Goal: Information Seeking & Learning: Compare options

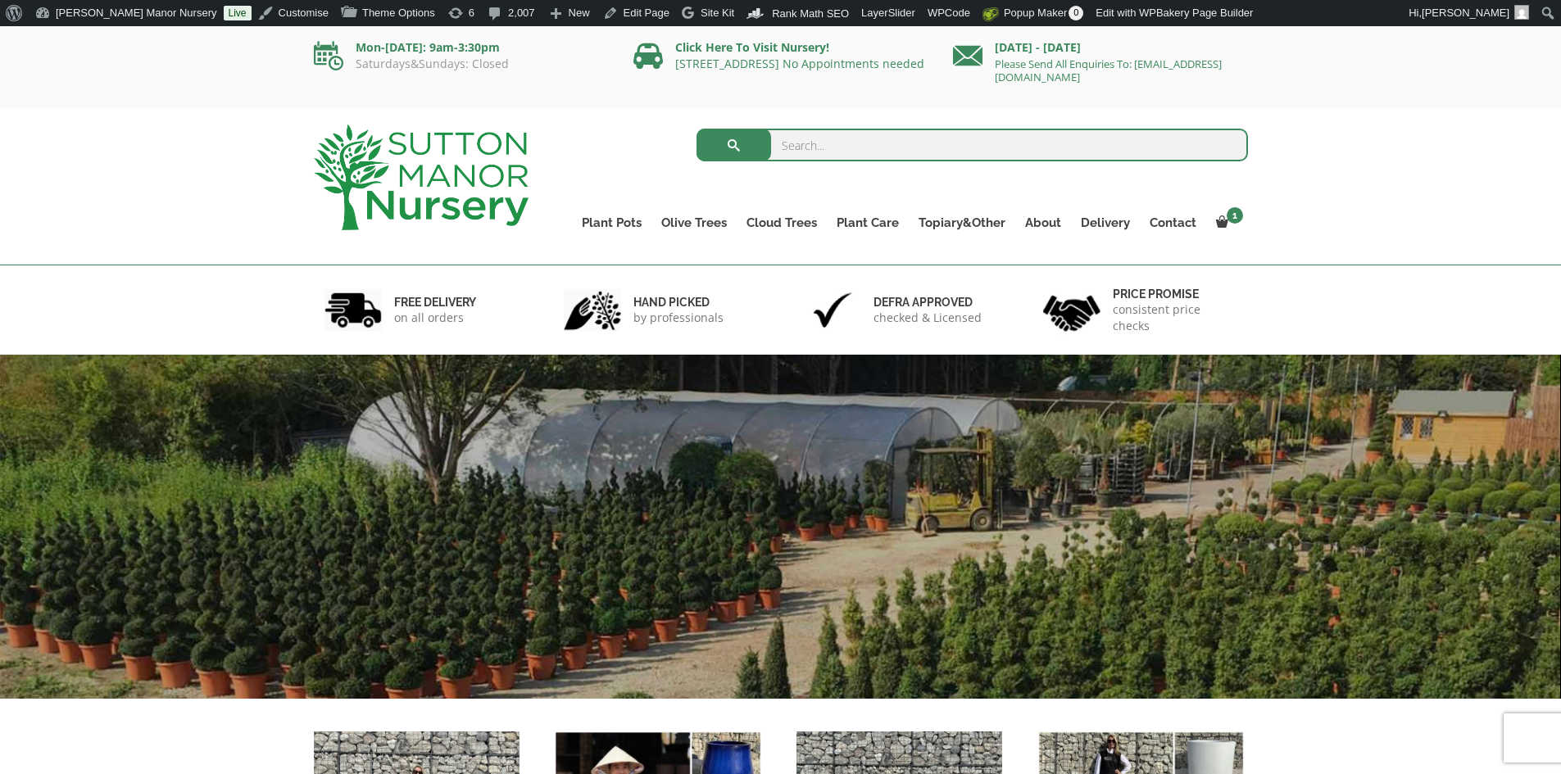
click at [866, 149] on input "search" at bounding box center [971, 145] width 551 height 33
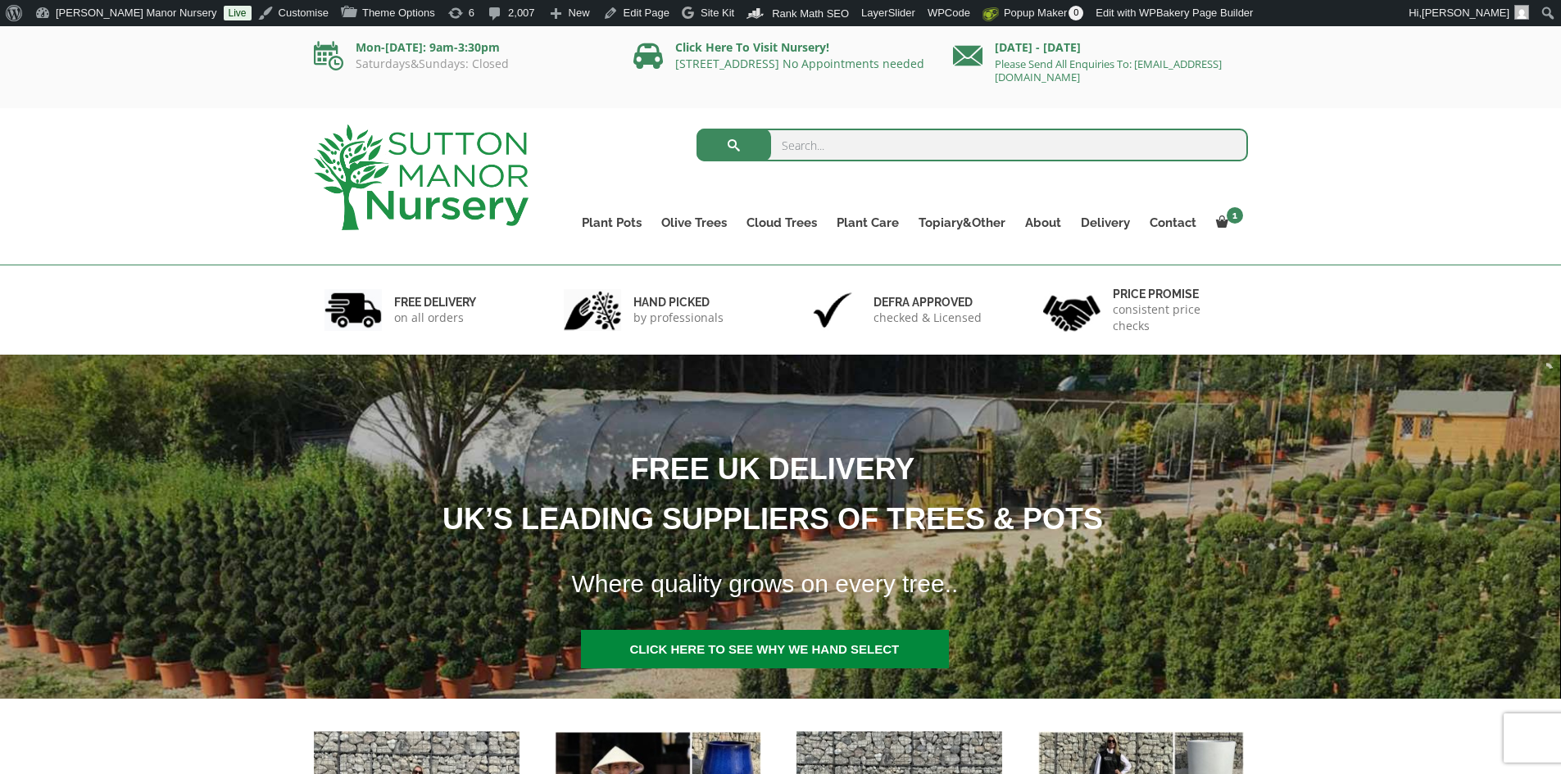
type input "S"
type input "Discounted"
click at [696, 129] on button "submit" at bounding box center [733, 145] width 75 height 33
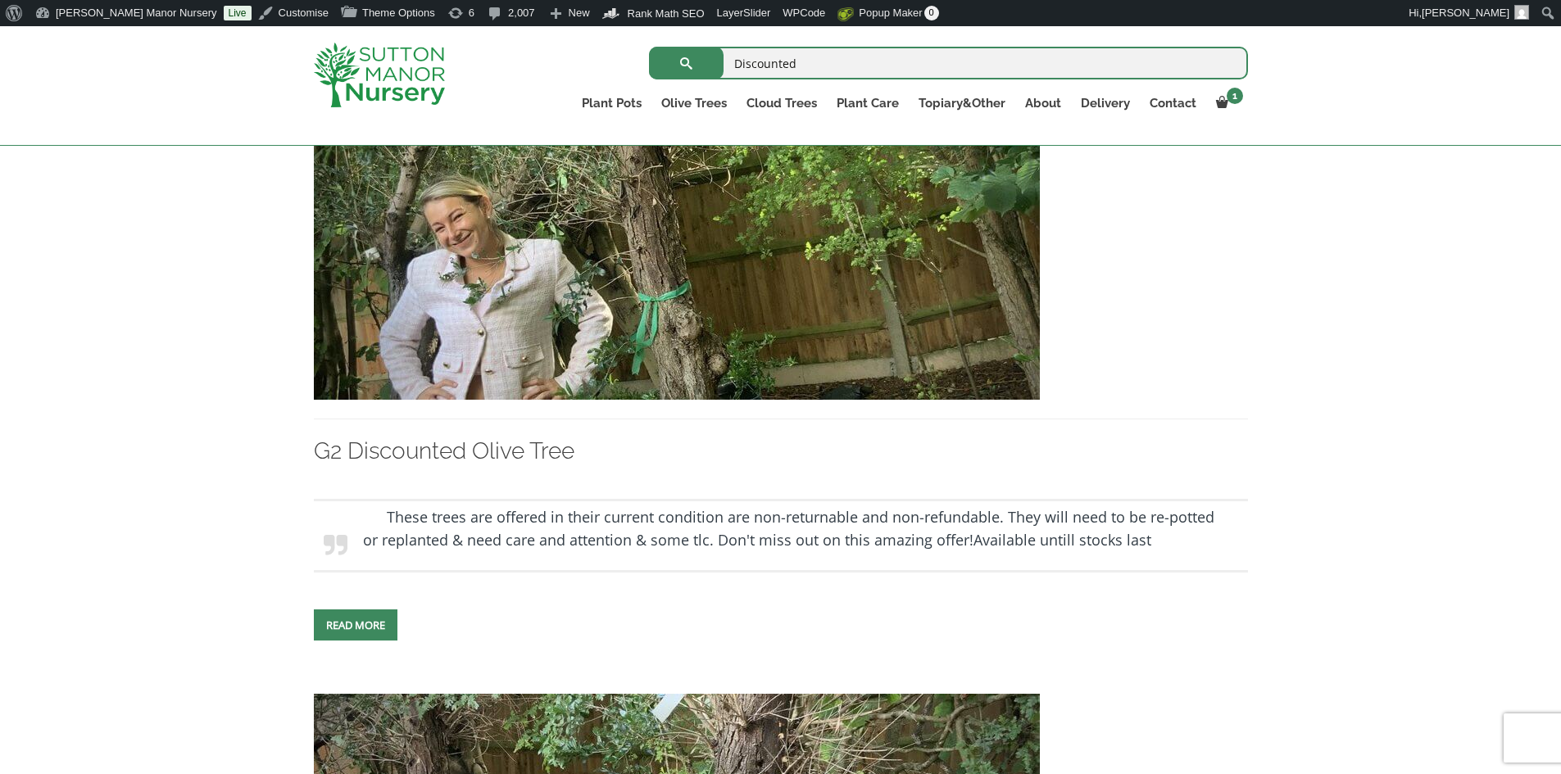
scroll to position [1721, 0]
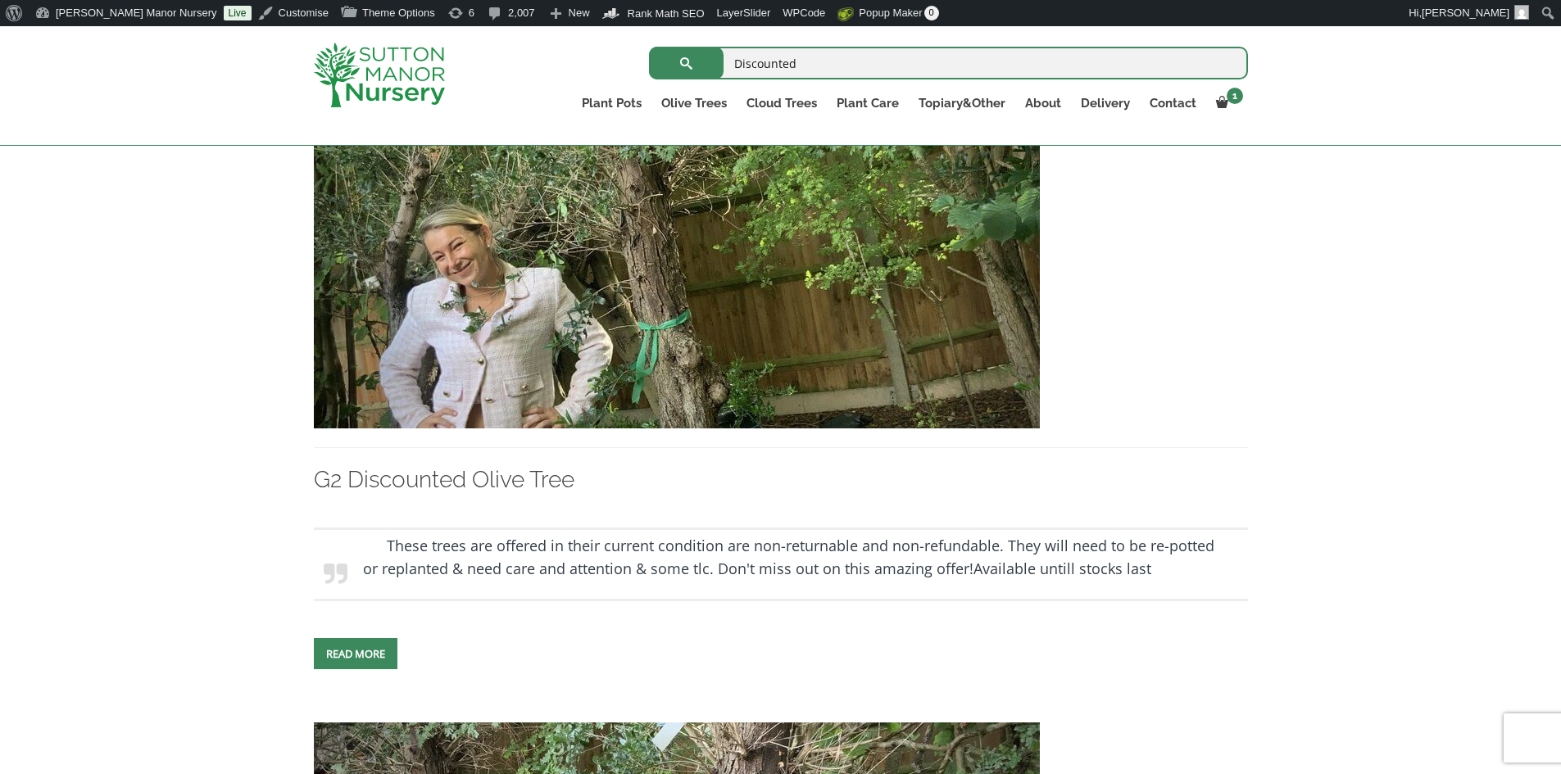
click at [810, 68] on input "Discounted" at bounding box center [948, 63] width 599 height 33
type input "D"
type input "C3"
click at [649, 47] on button "submit" at bounding box center [686, 63] width 75 height 33
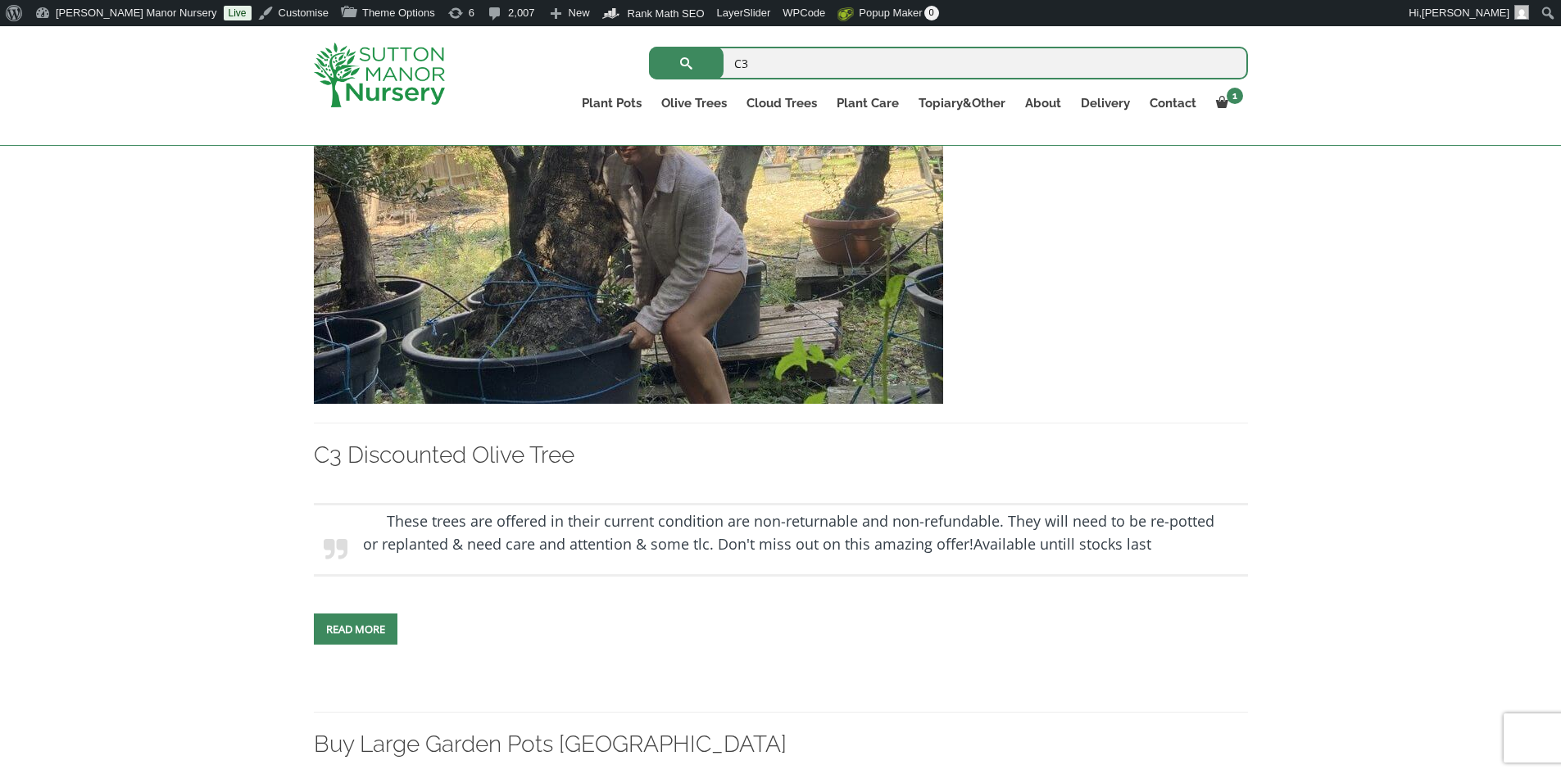
scroll to position [246, 0]
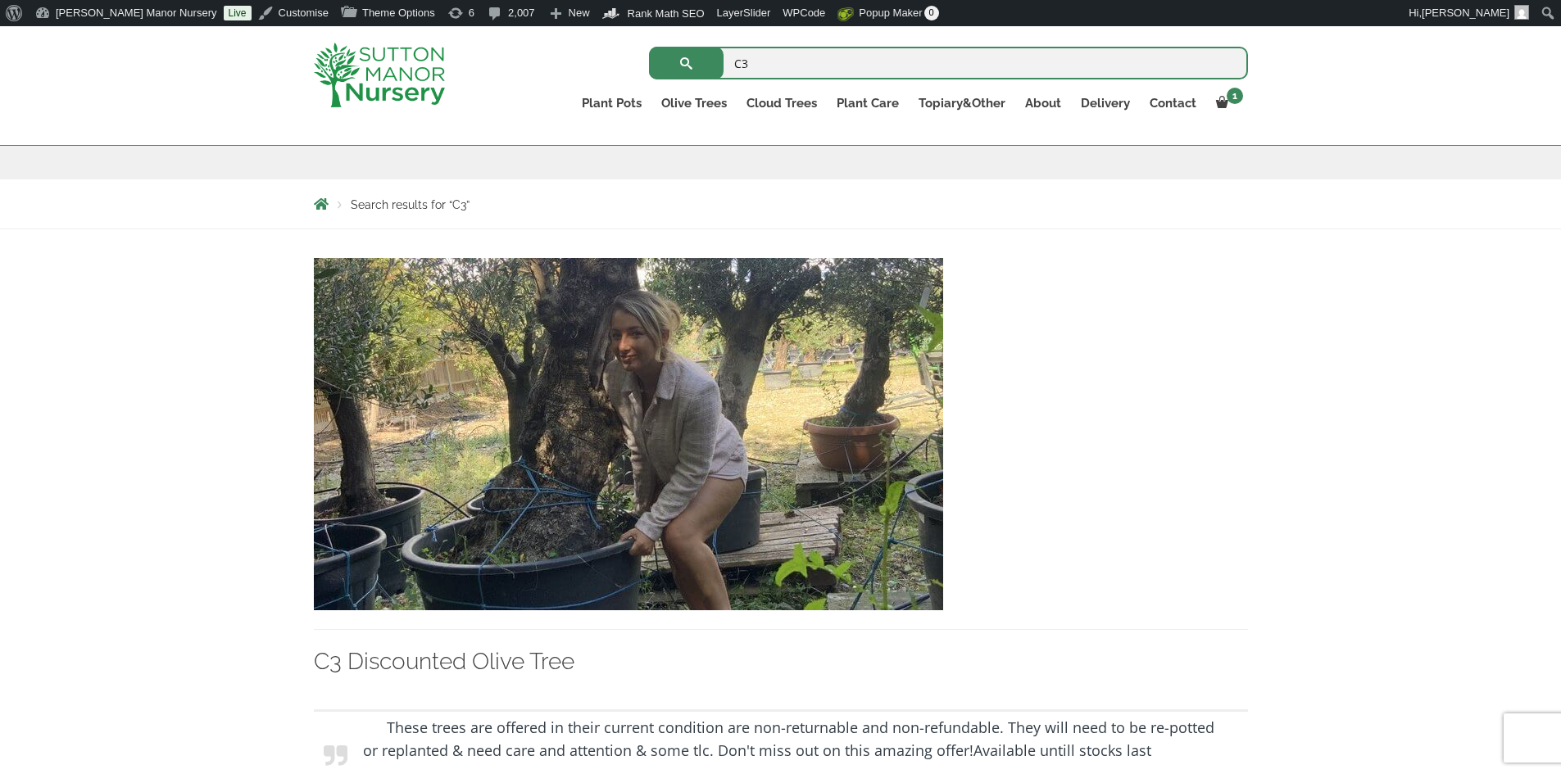
click at [628, 456] on img at bounding box center [628, 434] width 629 height 352
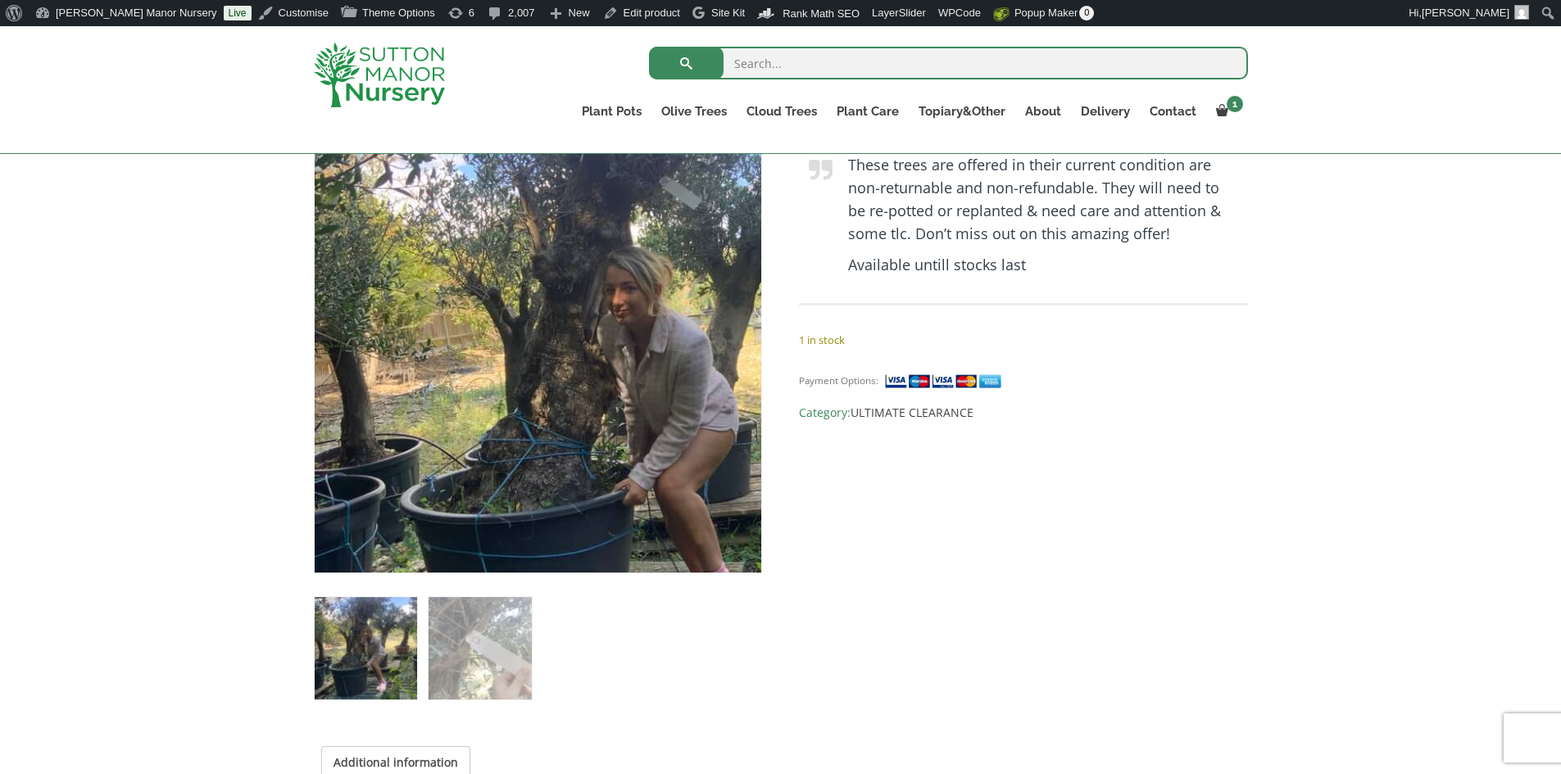
scroll to position [574, 0]
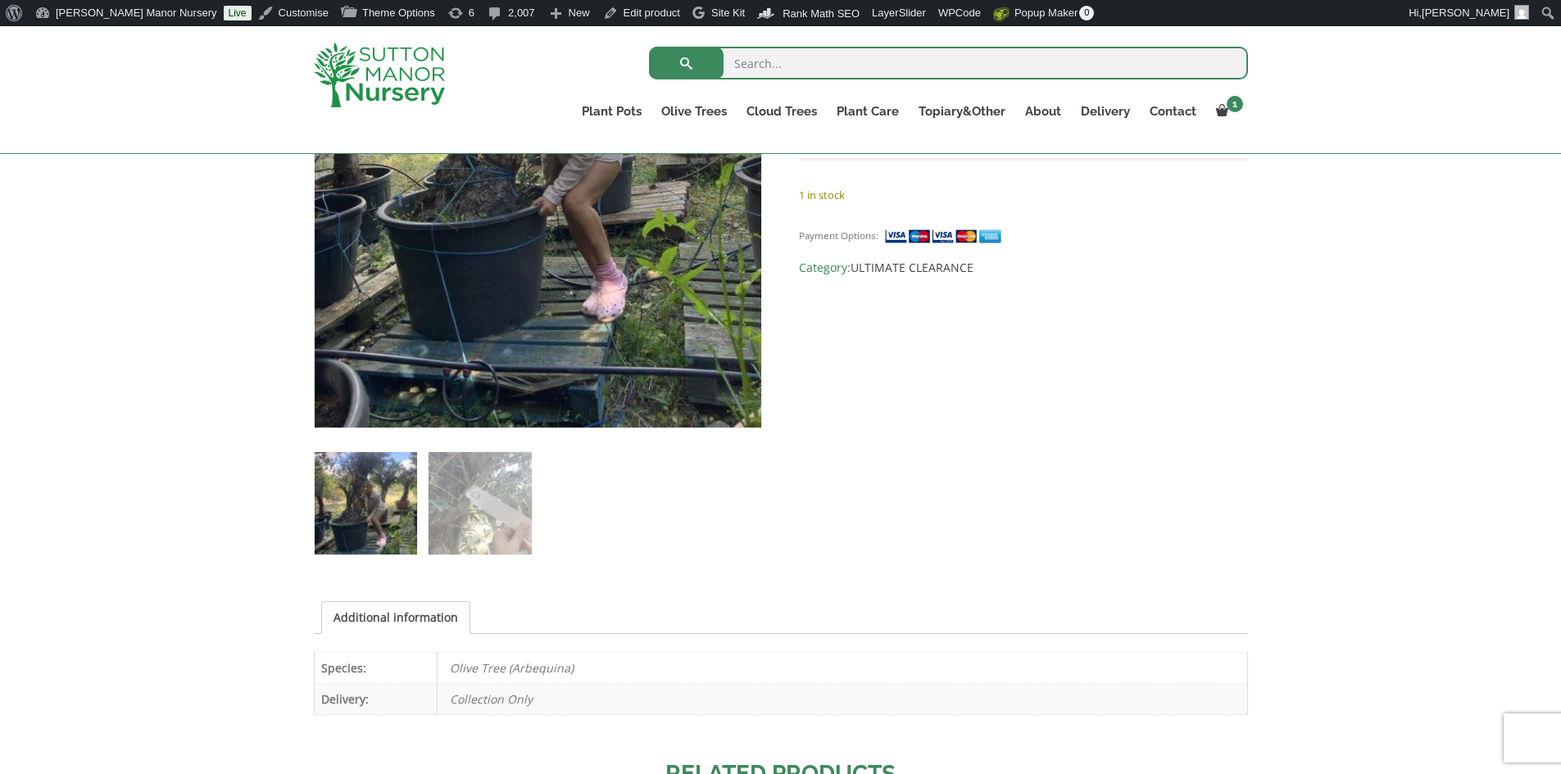
click at [390, 511] on img at bounding box center [366, 503] width 102 height 102
click at [487, 504] on img at bounding box center [480, 503] width 102 height 102
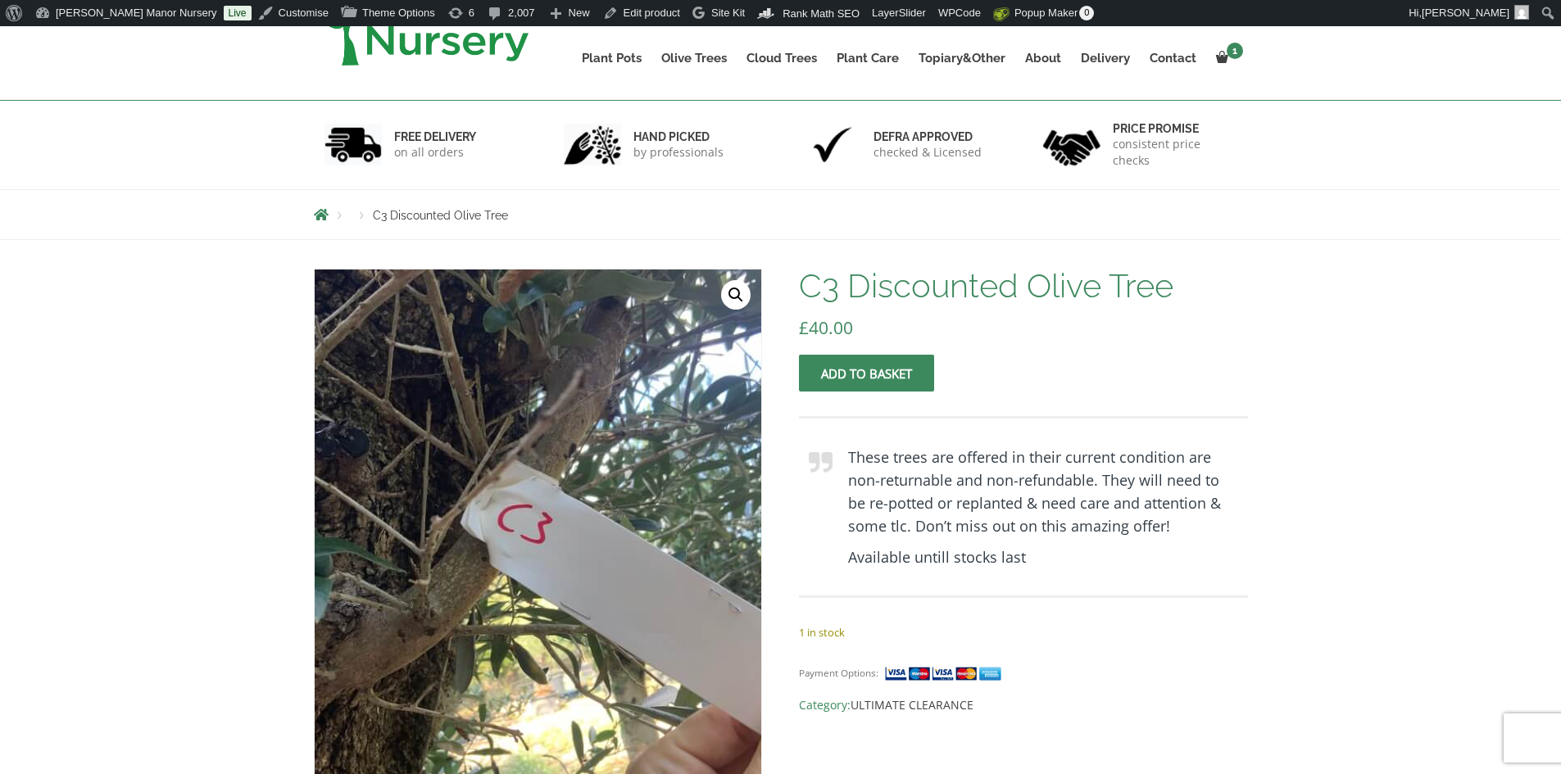
scroll to position [0, 0]
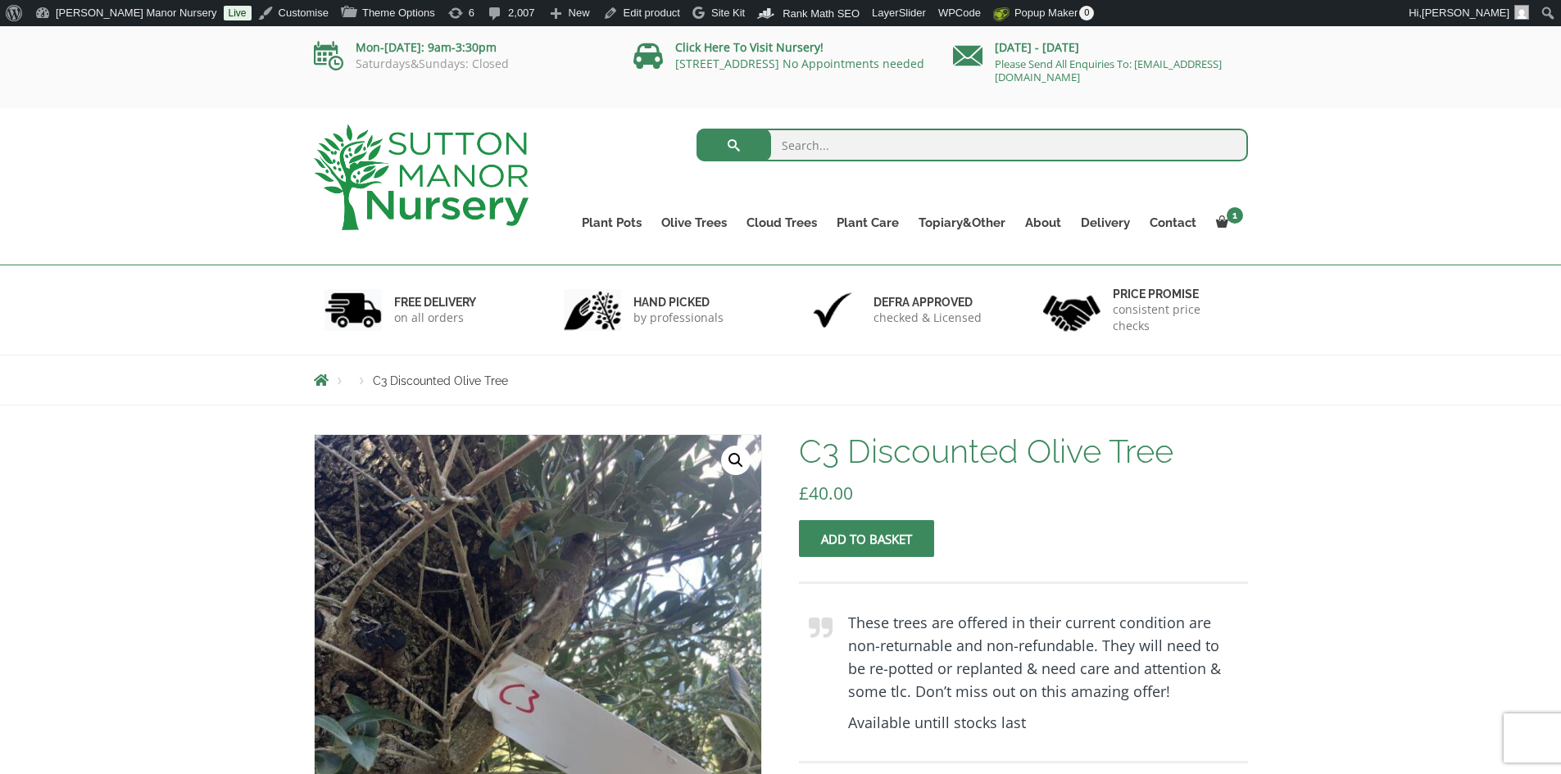
click at [442, 141] on img at bounding box center [421, 178] width 215 height 106
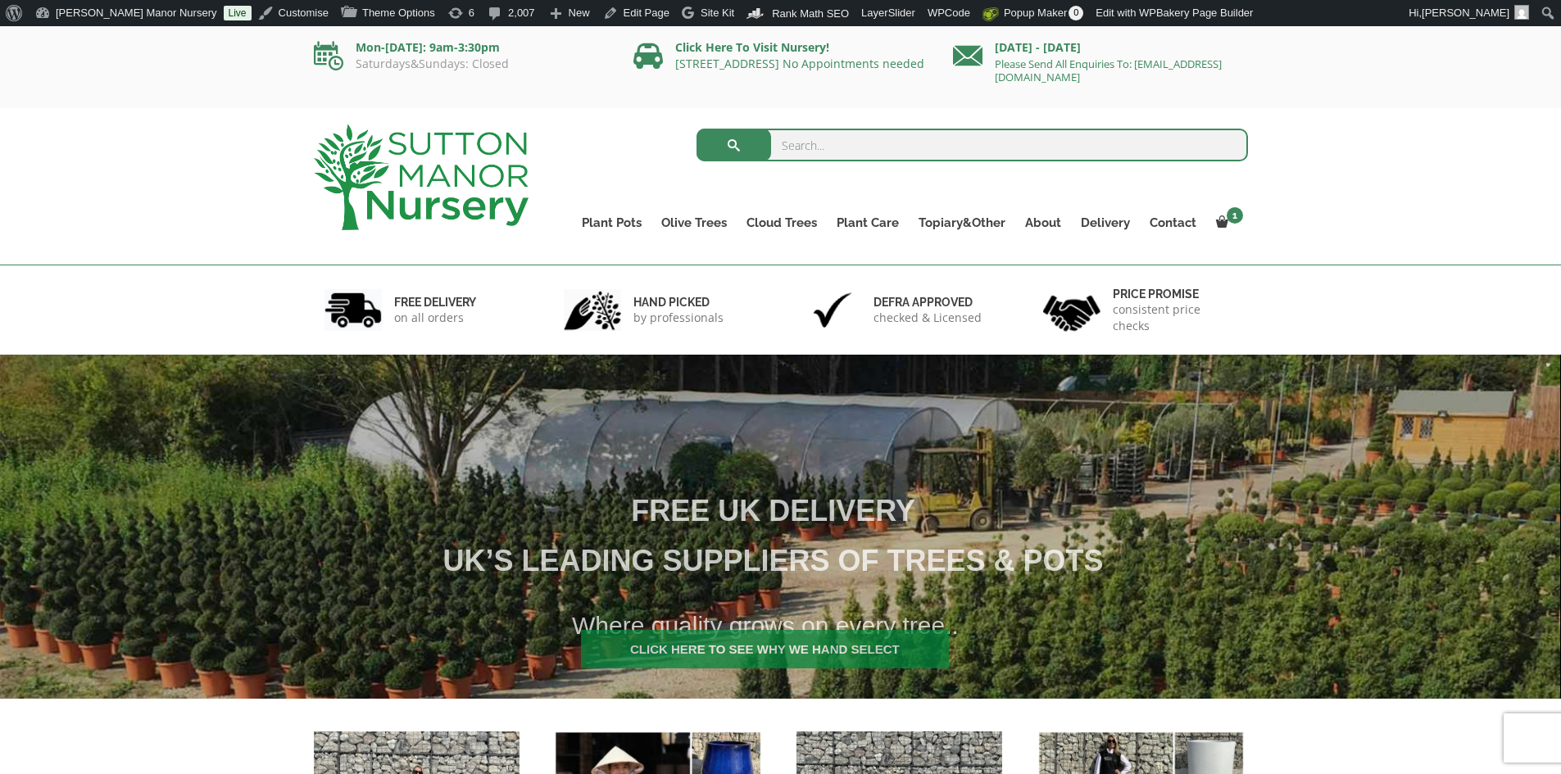
click at [854, 143] on input "search" at bounding box center [971, 145] width 551 height 33
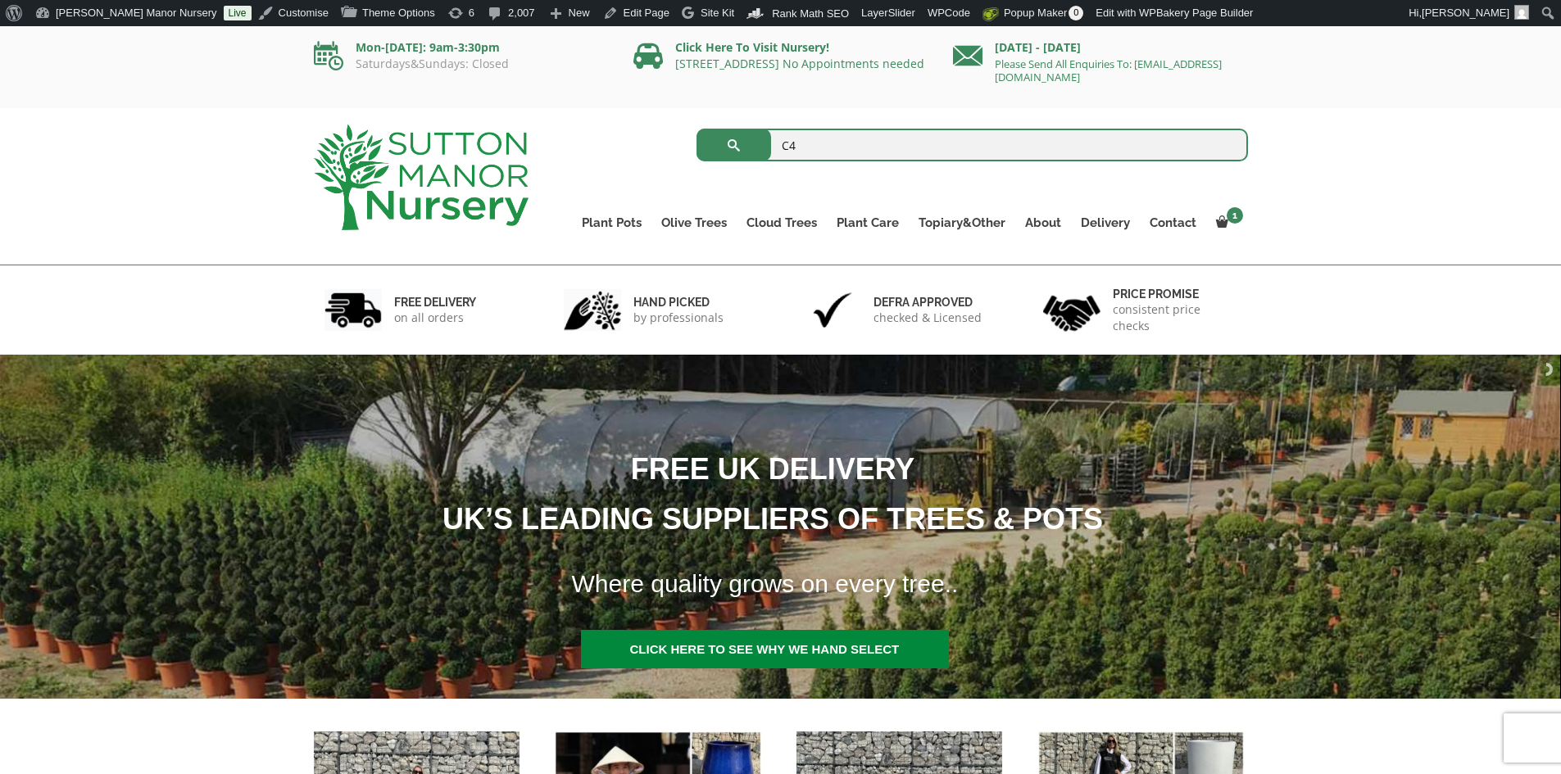
type input "C4"
click at [696, 129] on button "submit" at bounding box center [733, 145] width 75 height 33
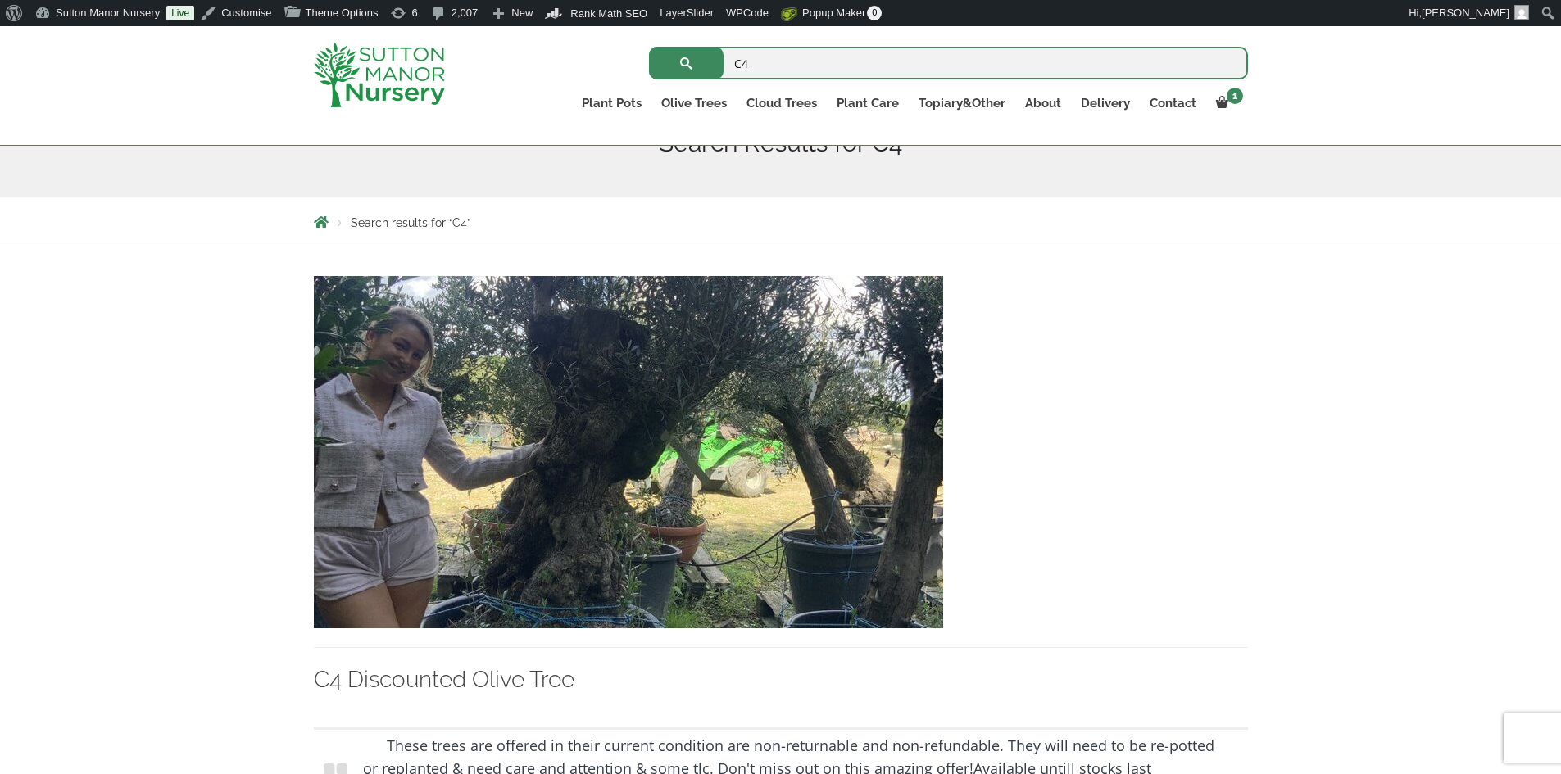
scroll to position [410, 0]
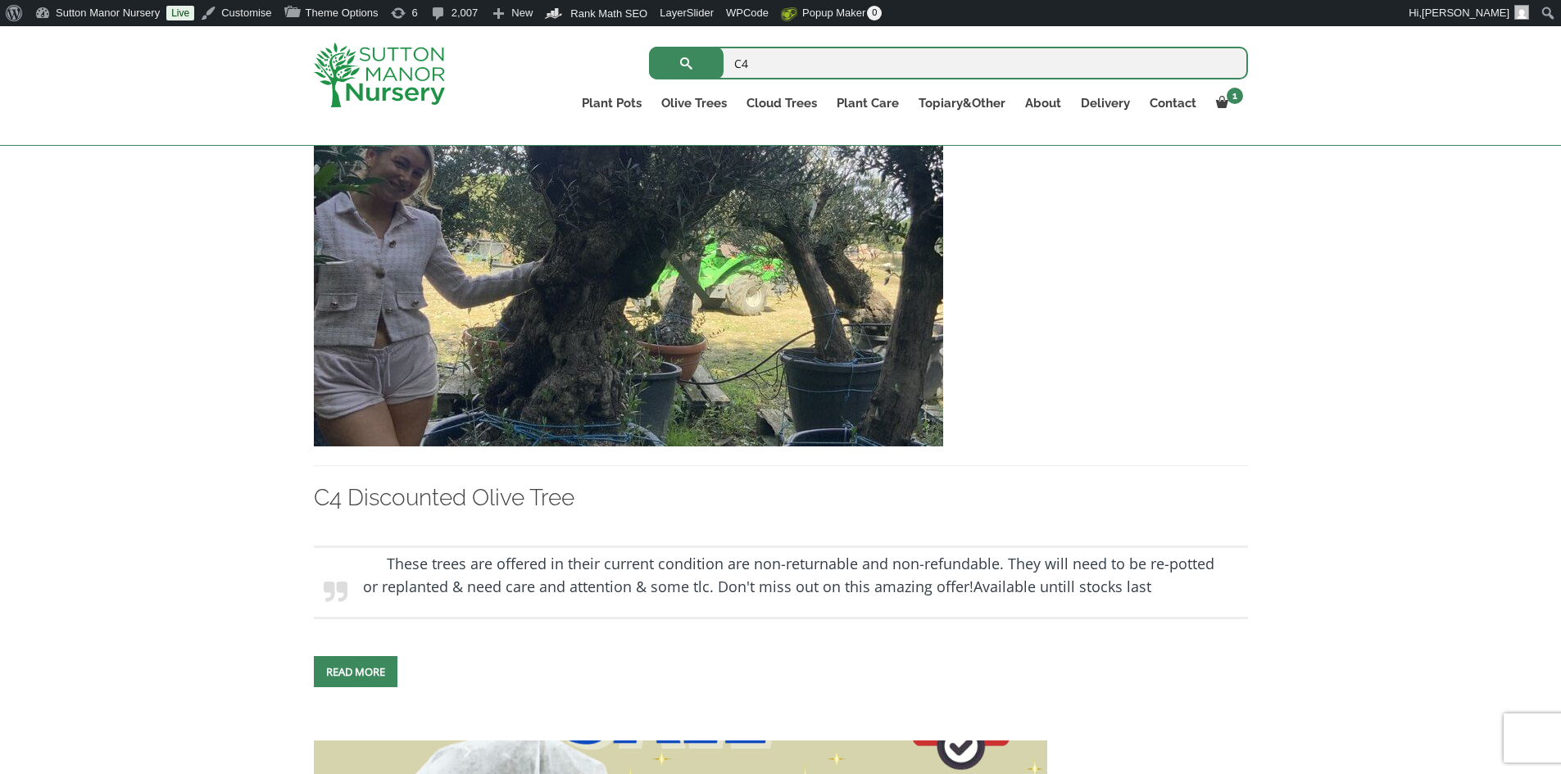
click at [748, 319] on img at bounding box center [628, 270] width 629 height 352
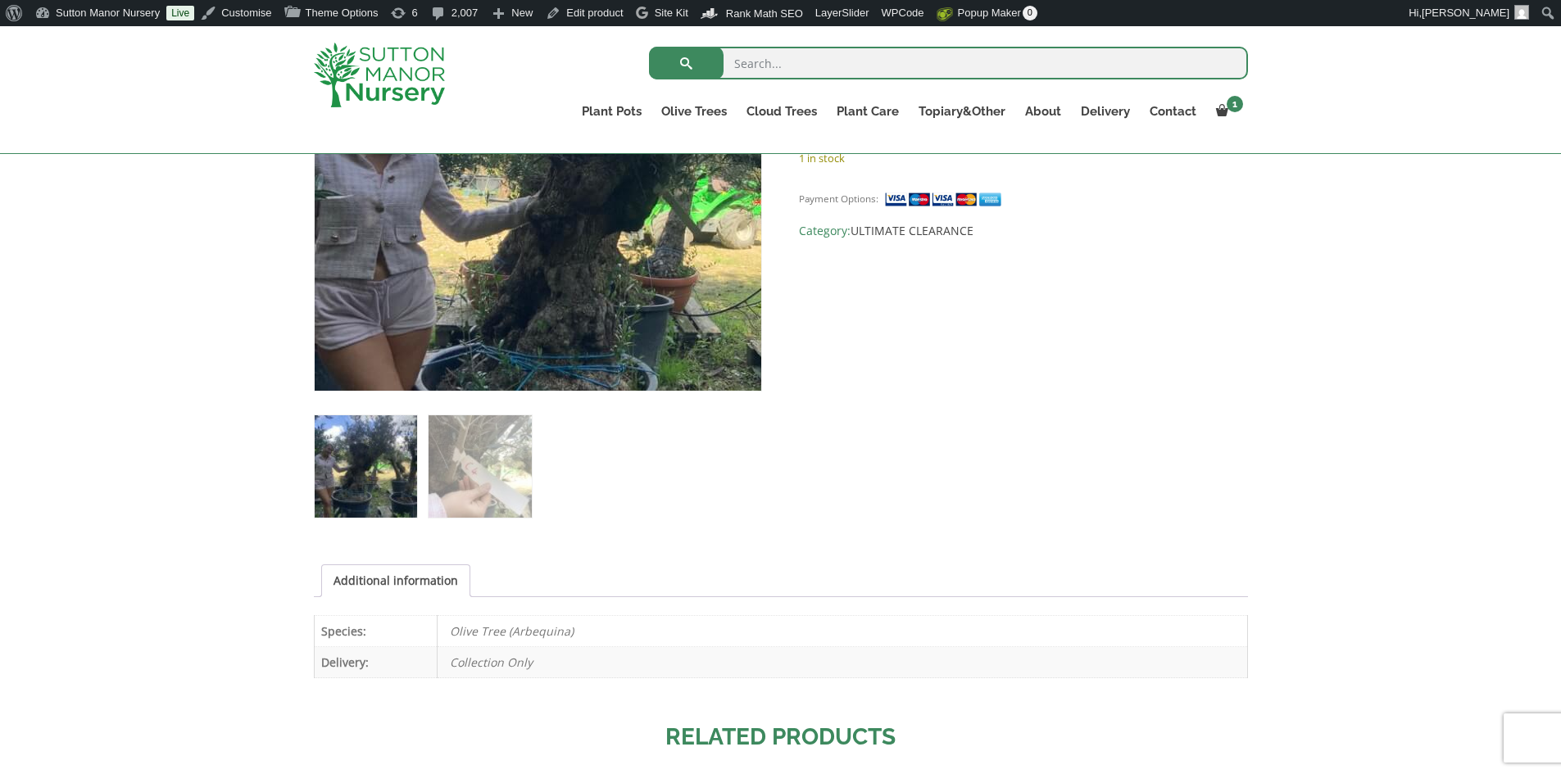
scroll to position [656, 0]
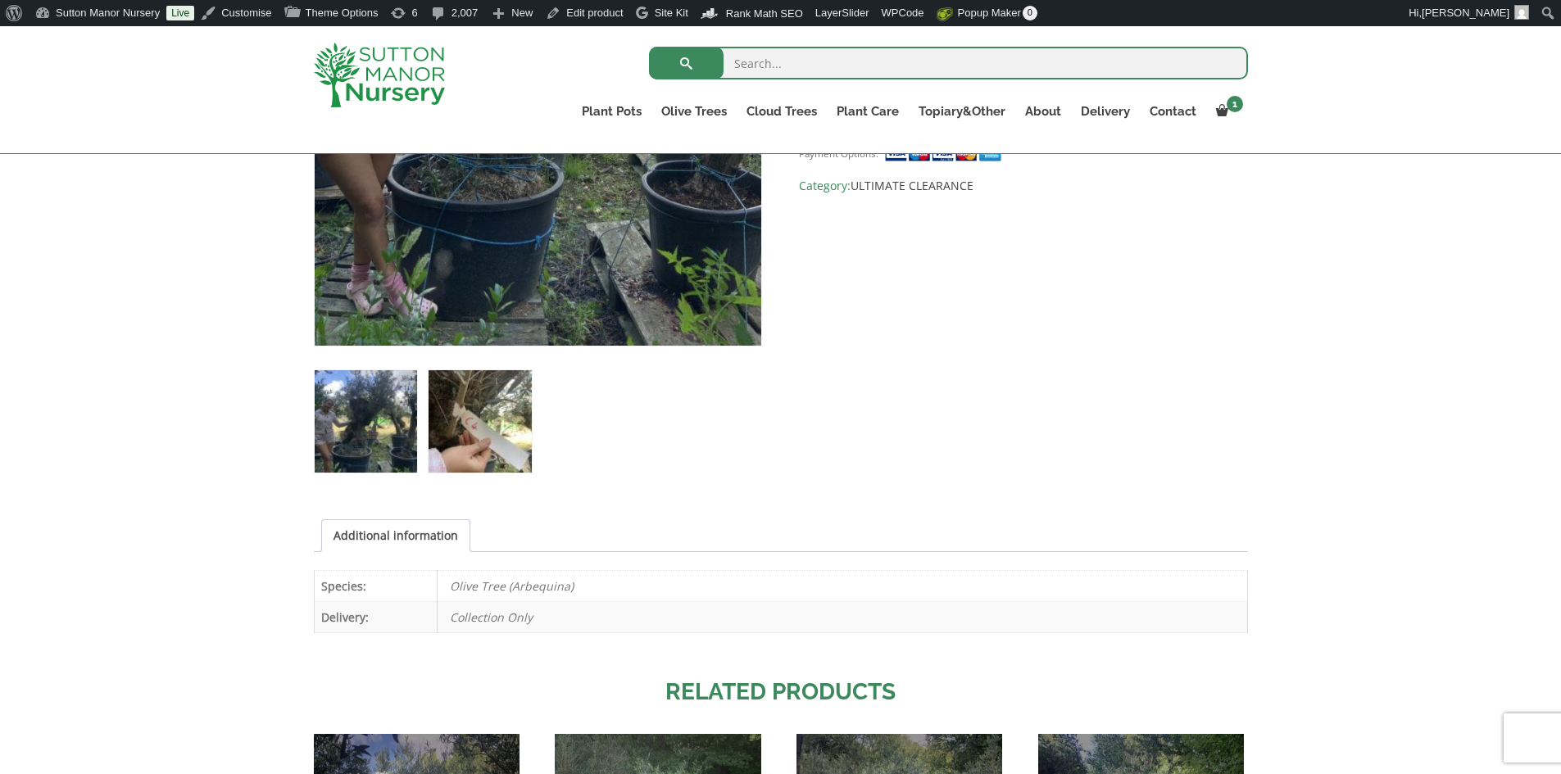
click at [472, 429] on img at bounding box center [480, 421] width 102 height 102
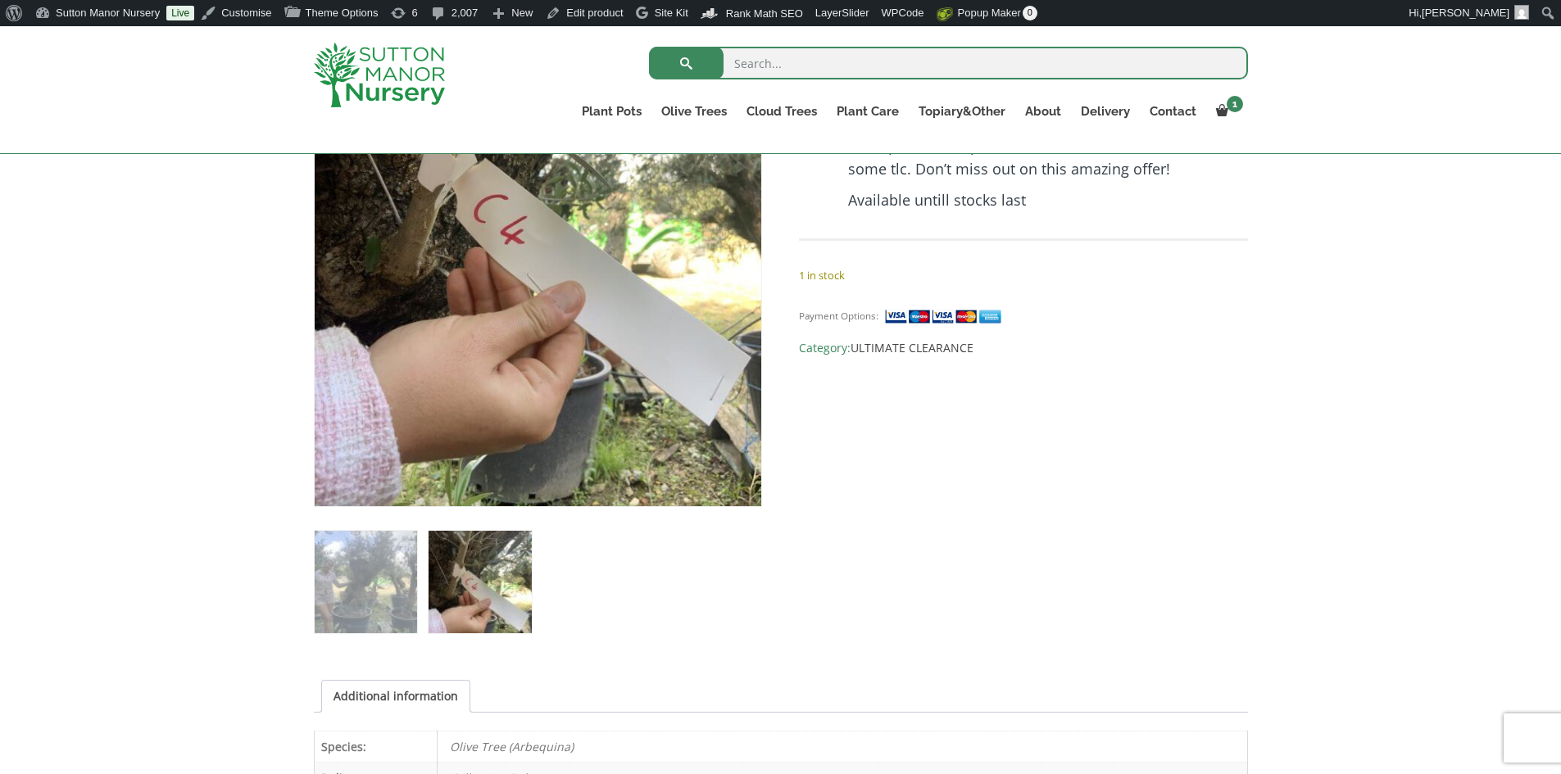
scroll to position [492, 0]
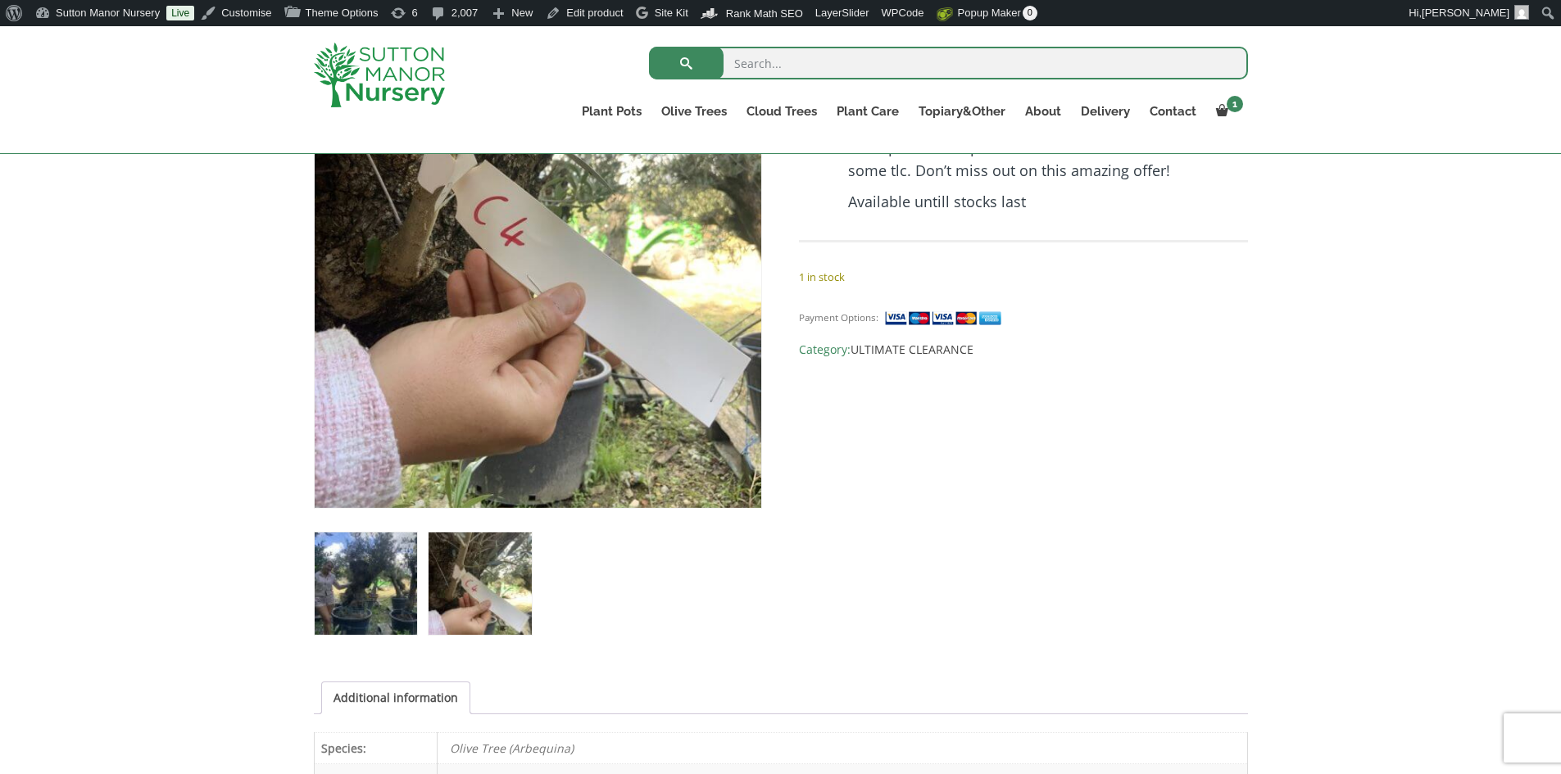
click at [371, 555] on img at bounding box center [366, 584] width 102 height 102
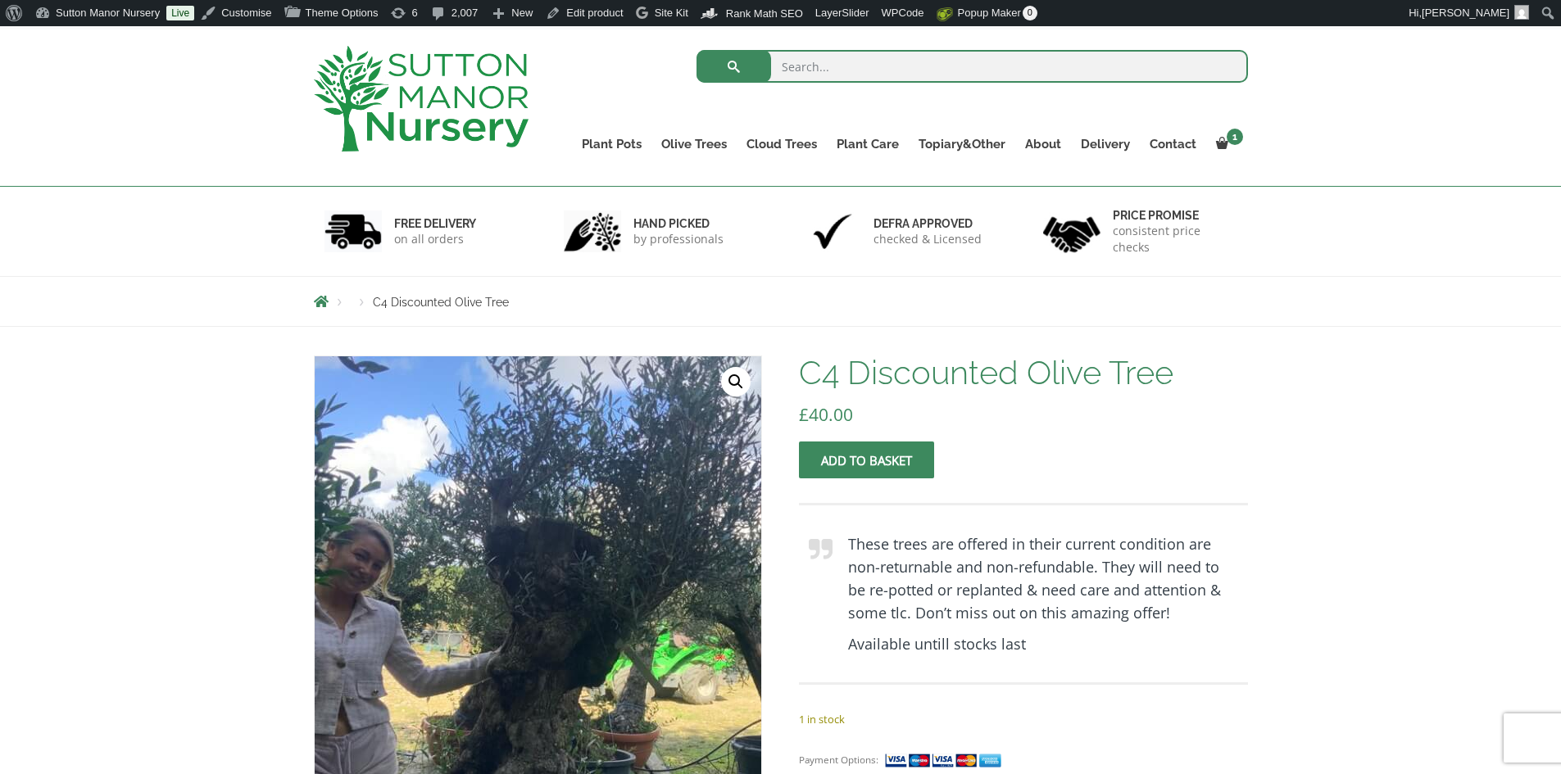
scroll to position [0, 0]
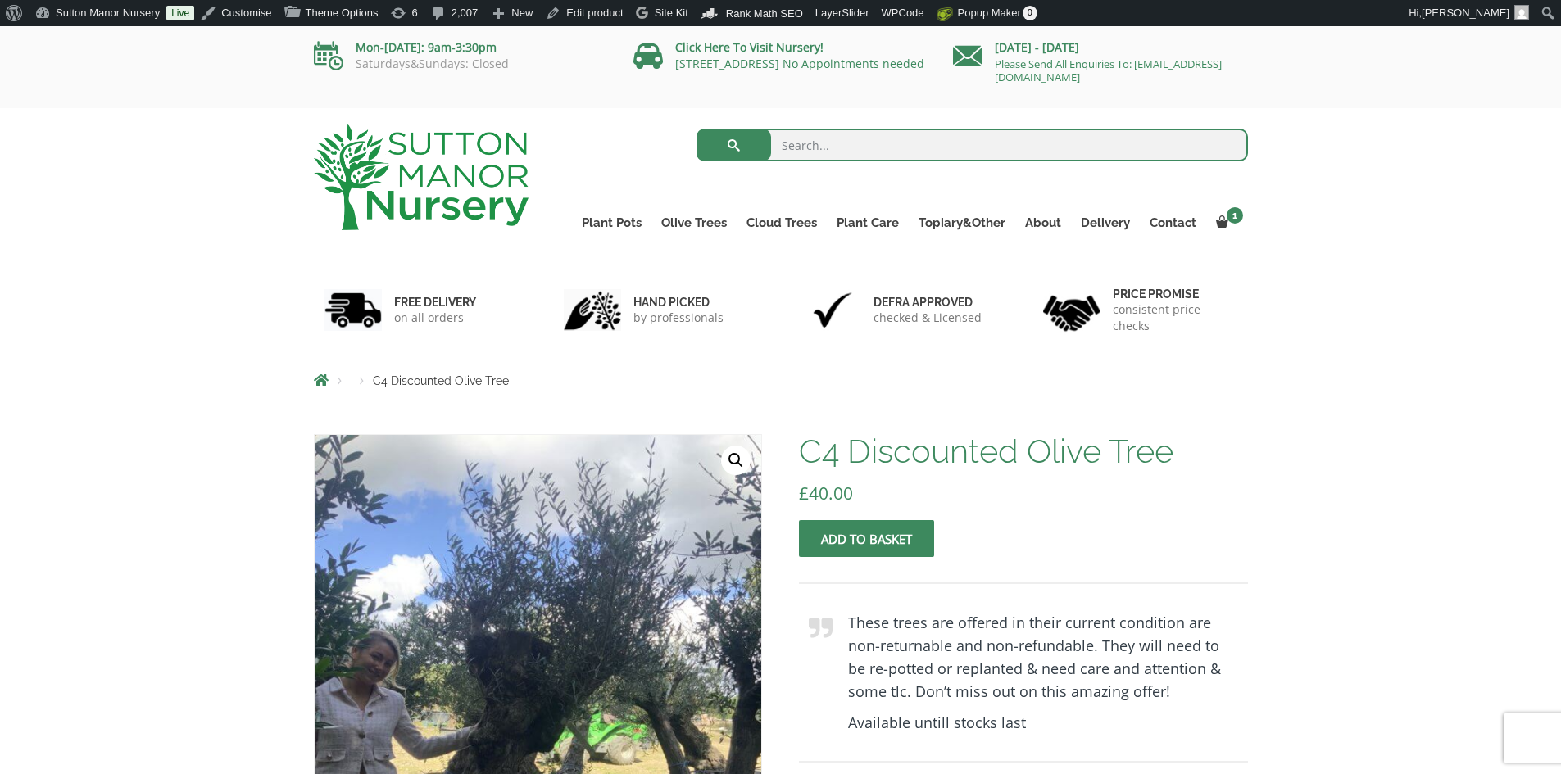
click at [488, 197] on img at bounding box center [421, 178] width 215 height 106
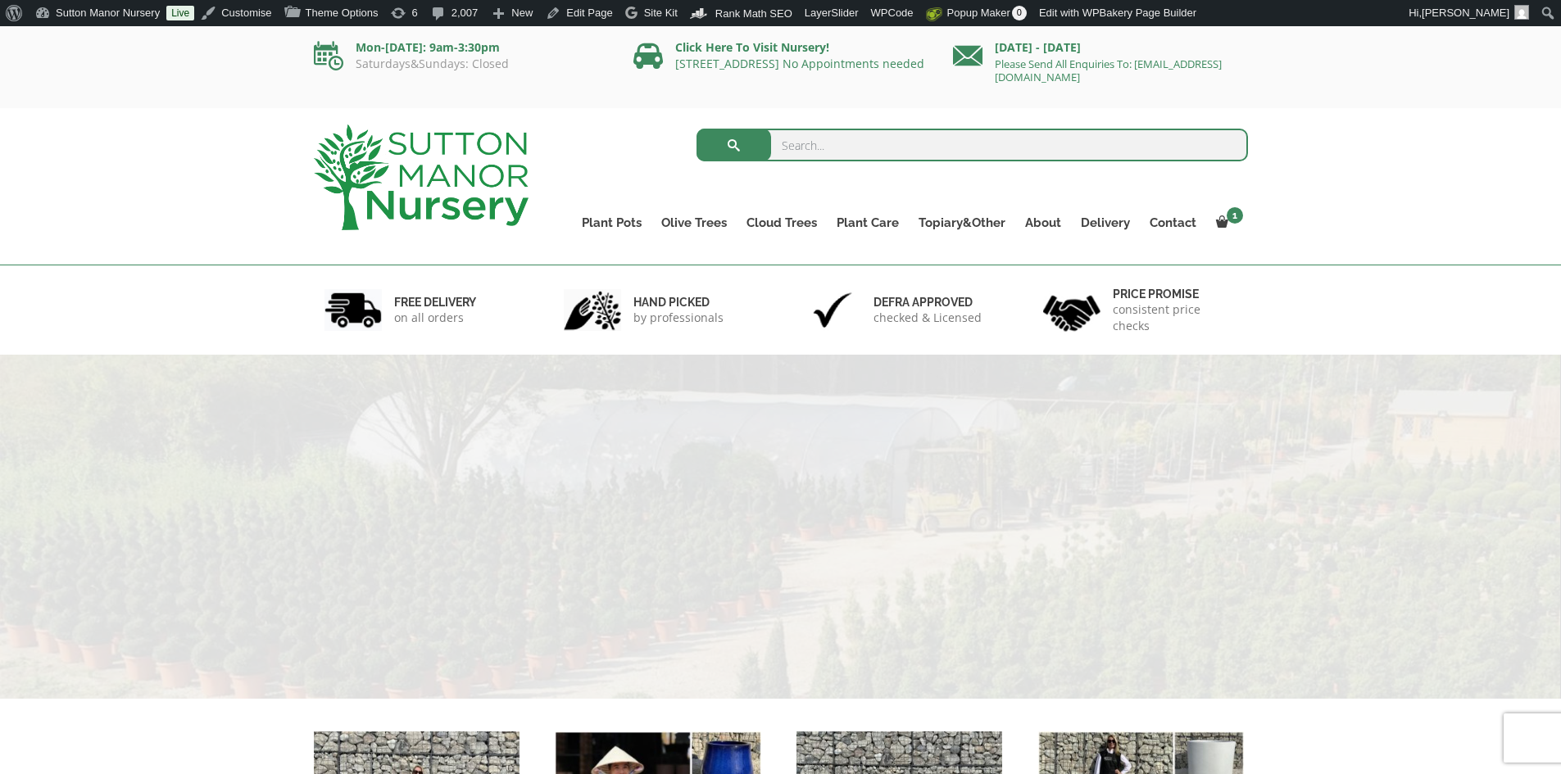
click at [846, 142] on input "search" at bounding box center [971, 145] width 551 height 33
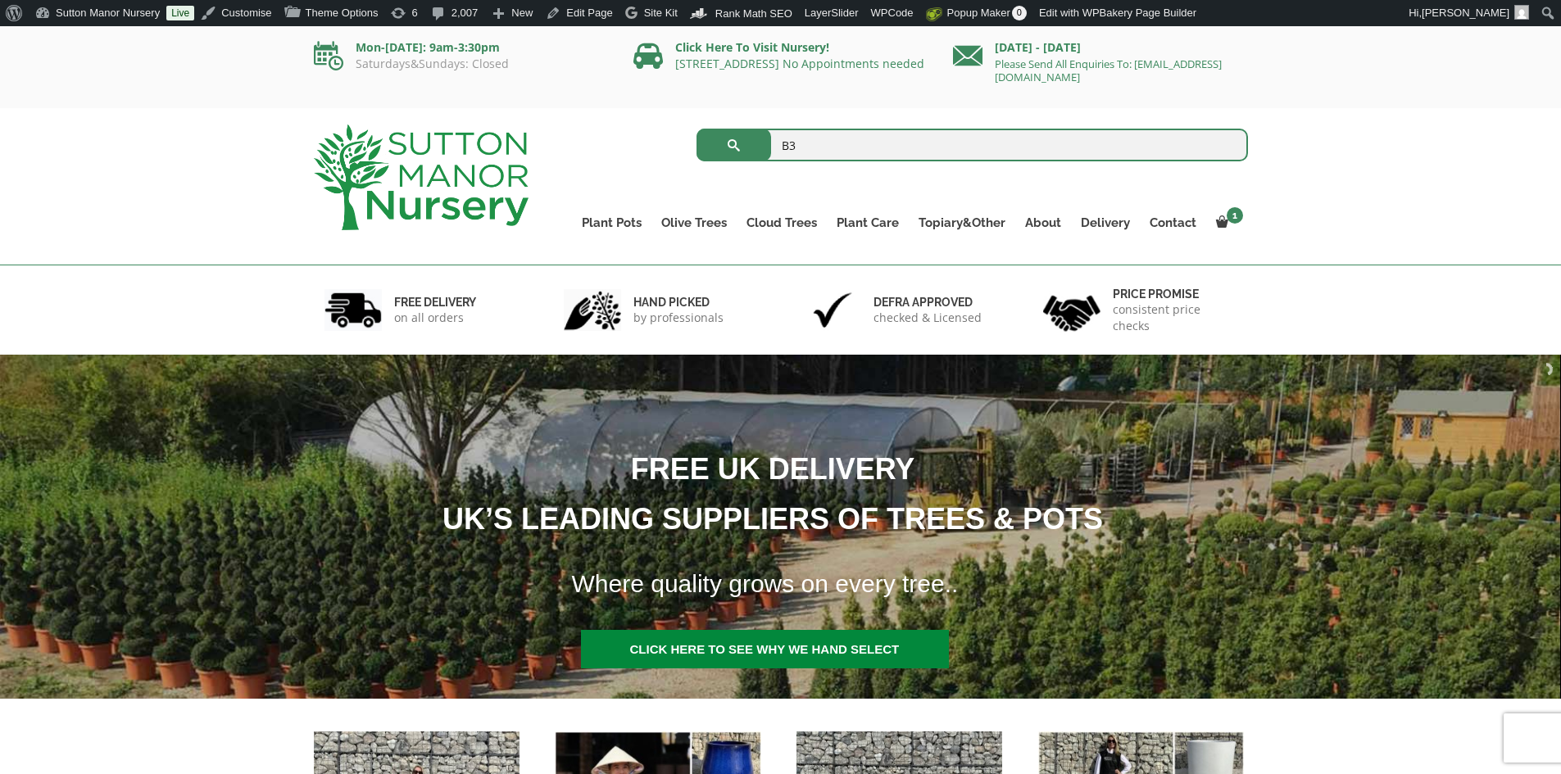
type input "B3"
click at [696, 129] on button "submit" at bounding box center [733, 145] width 75 height 33
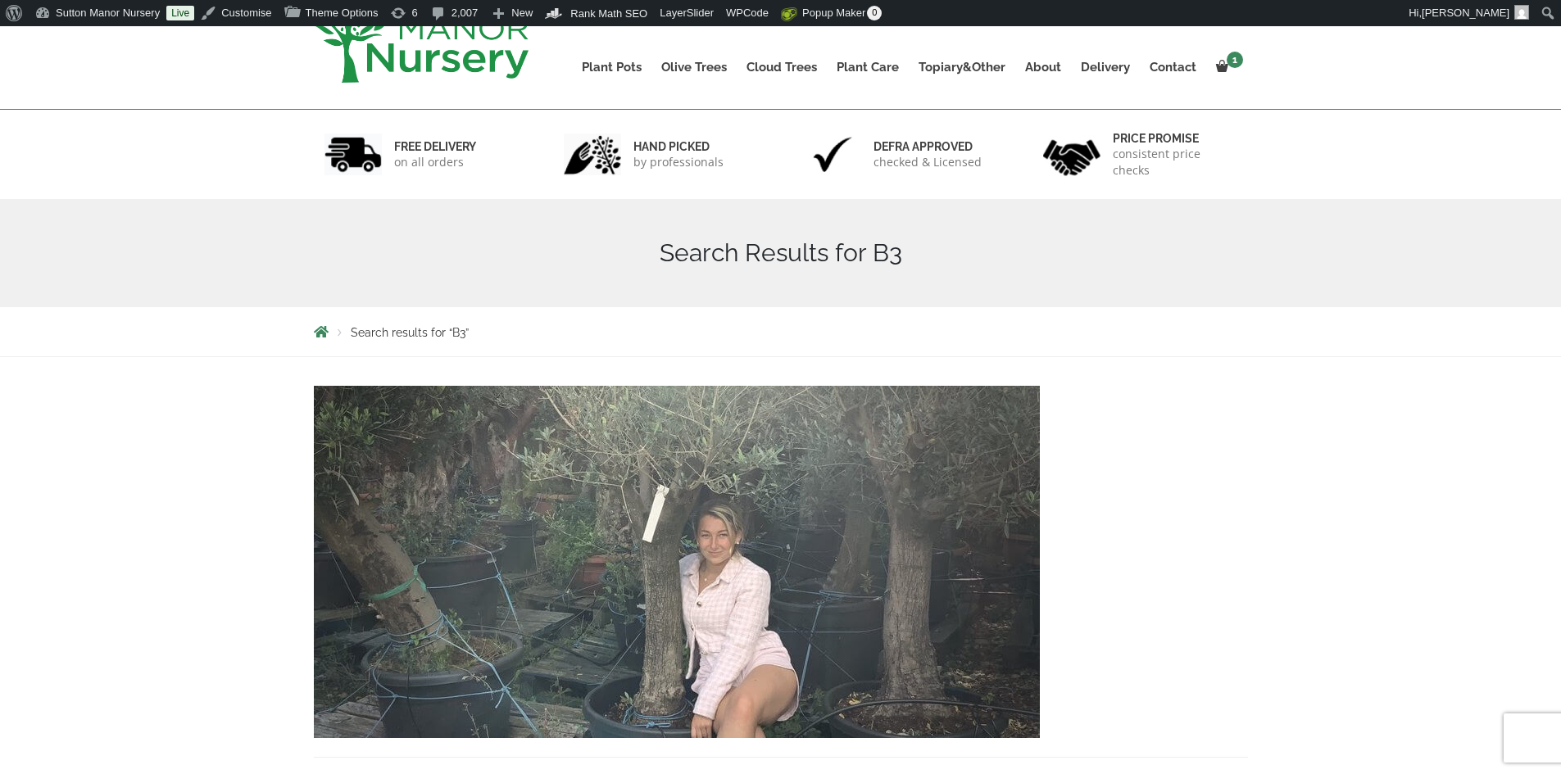
scroll to position [328, 0]
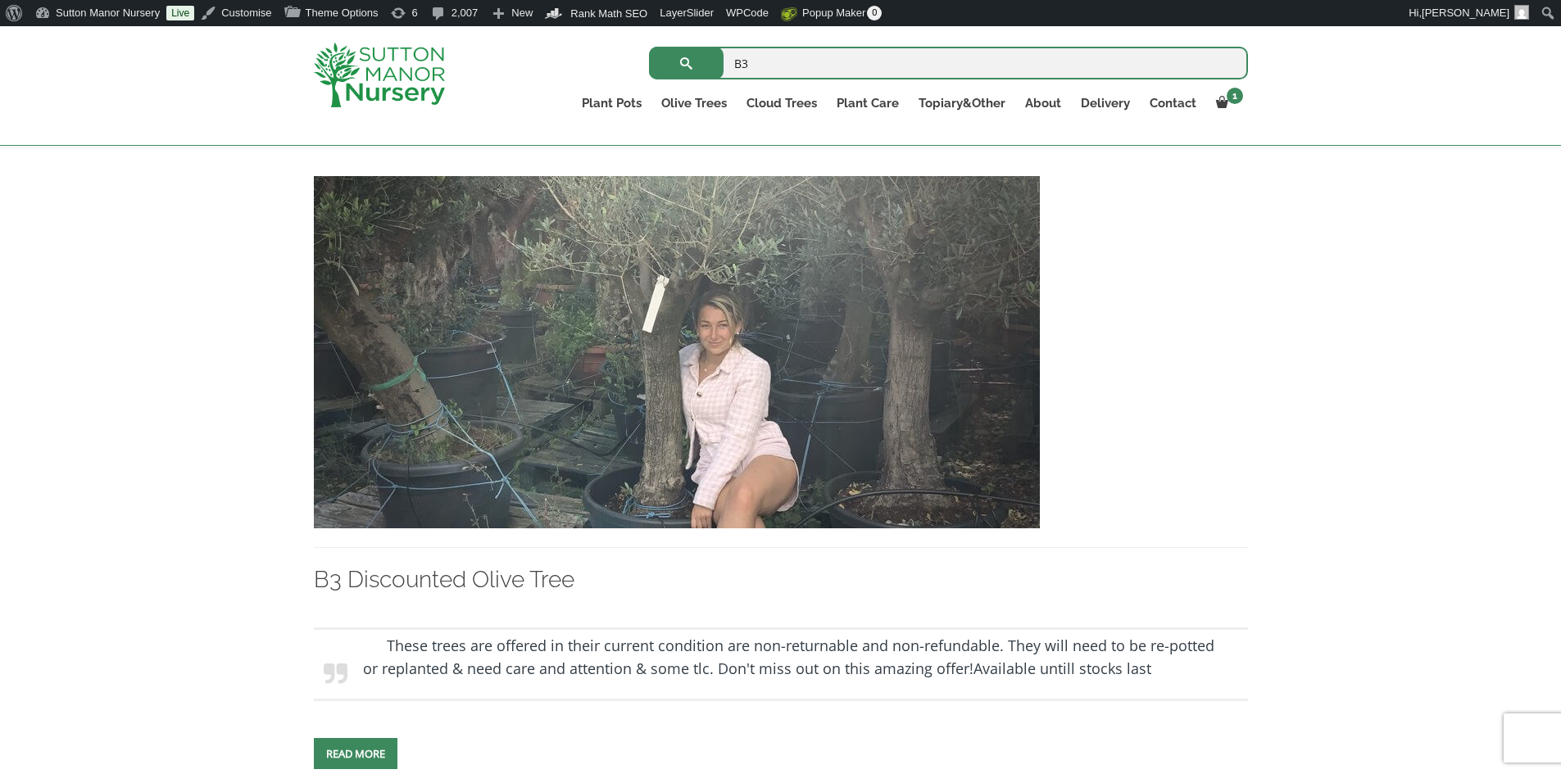
click at [701, 299] on img at bounding box center [677, 352] width 726 height 352
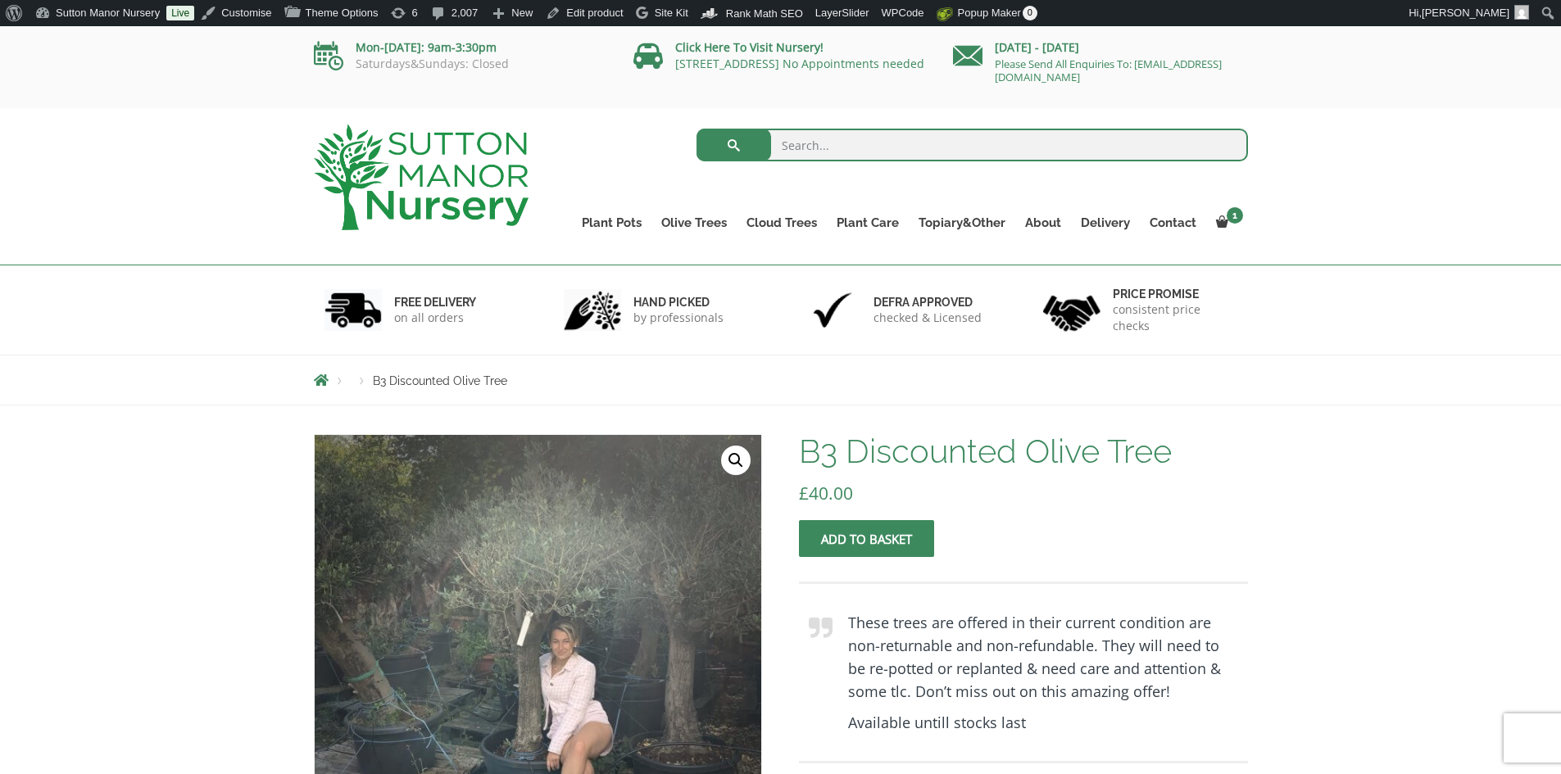
click at [462, 201] on img at bounding box center [421, 178] width 215 height 106
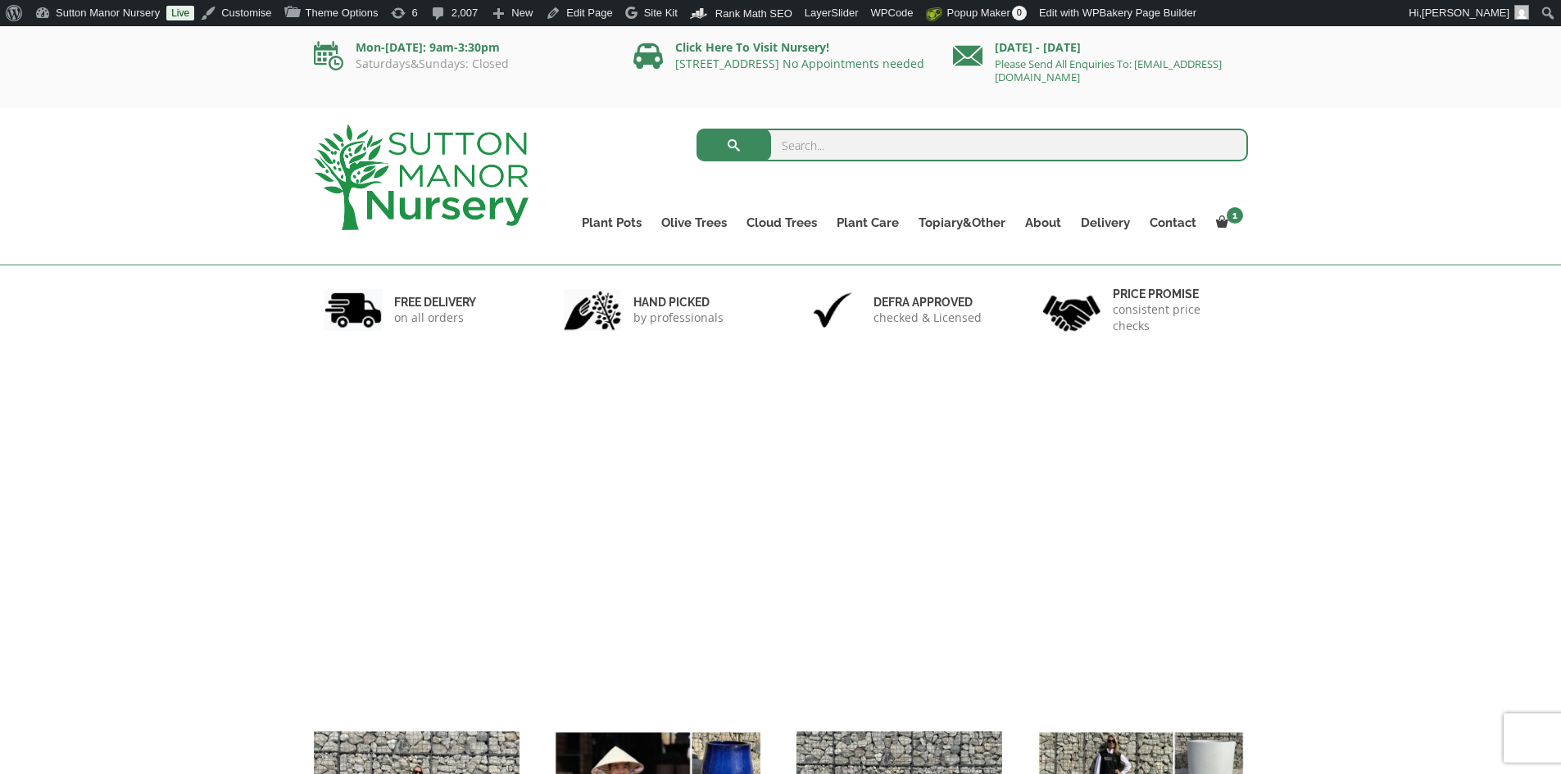
click at [810, 143] on input "search" at bounding box center [971, 145] width 551 height 33
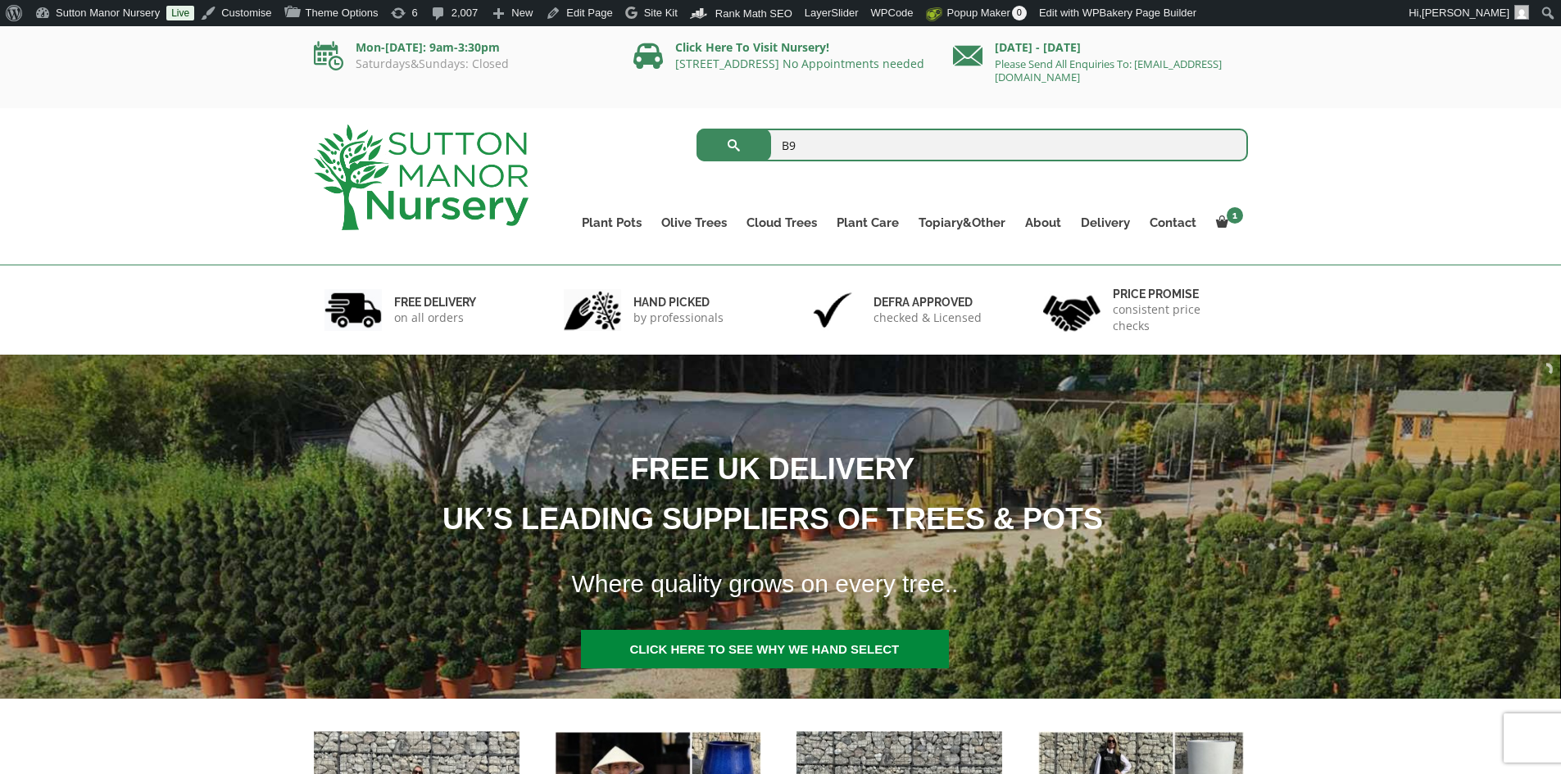
type input "B9"
click at [696, 129] on button "submit" at bounding box center [733, 145] width 75 height 33
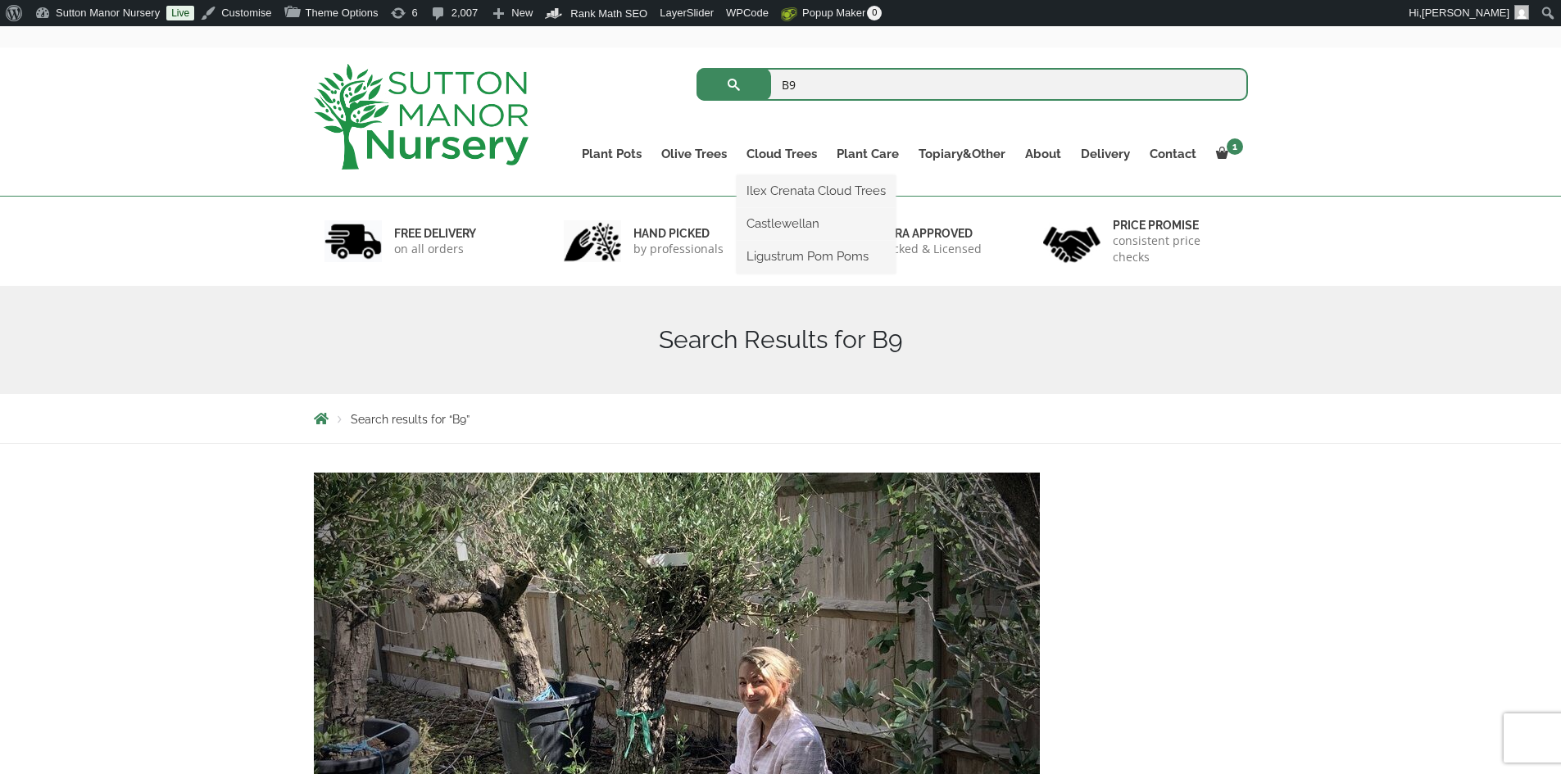
scroll to position [246, 0]
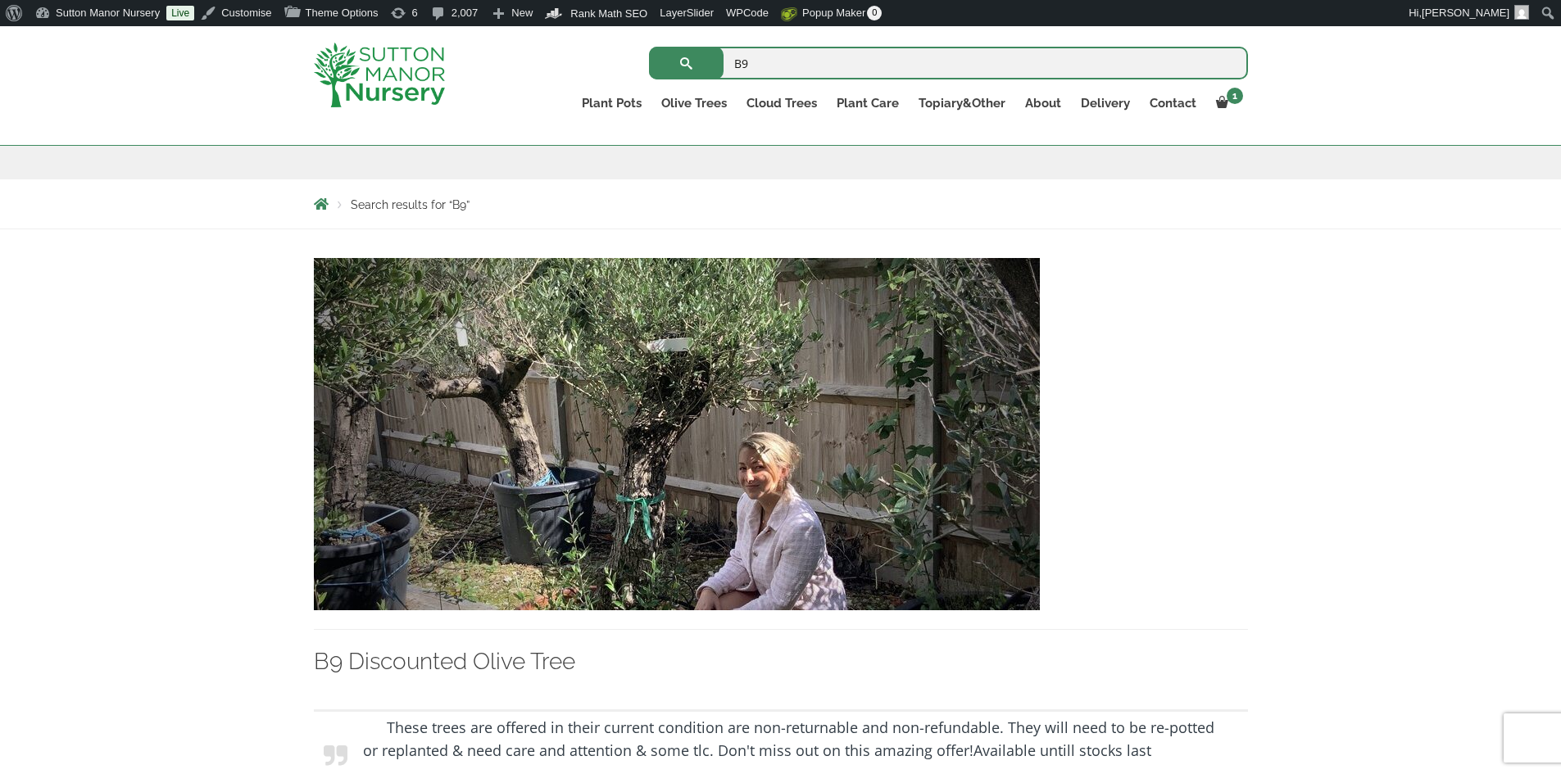
click at [677, 406] on img at bounding box center [677, 434] width 726 height 352
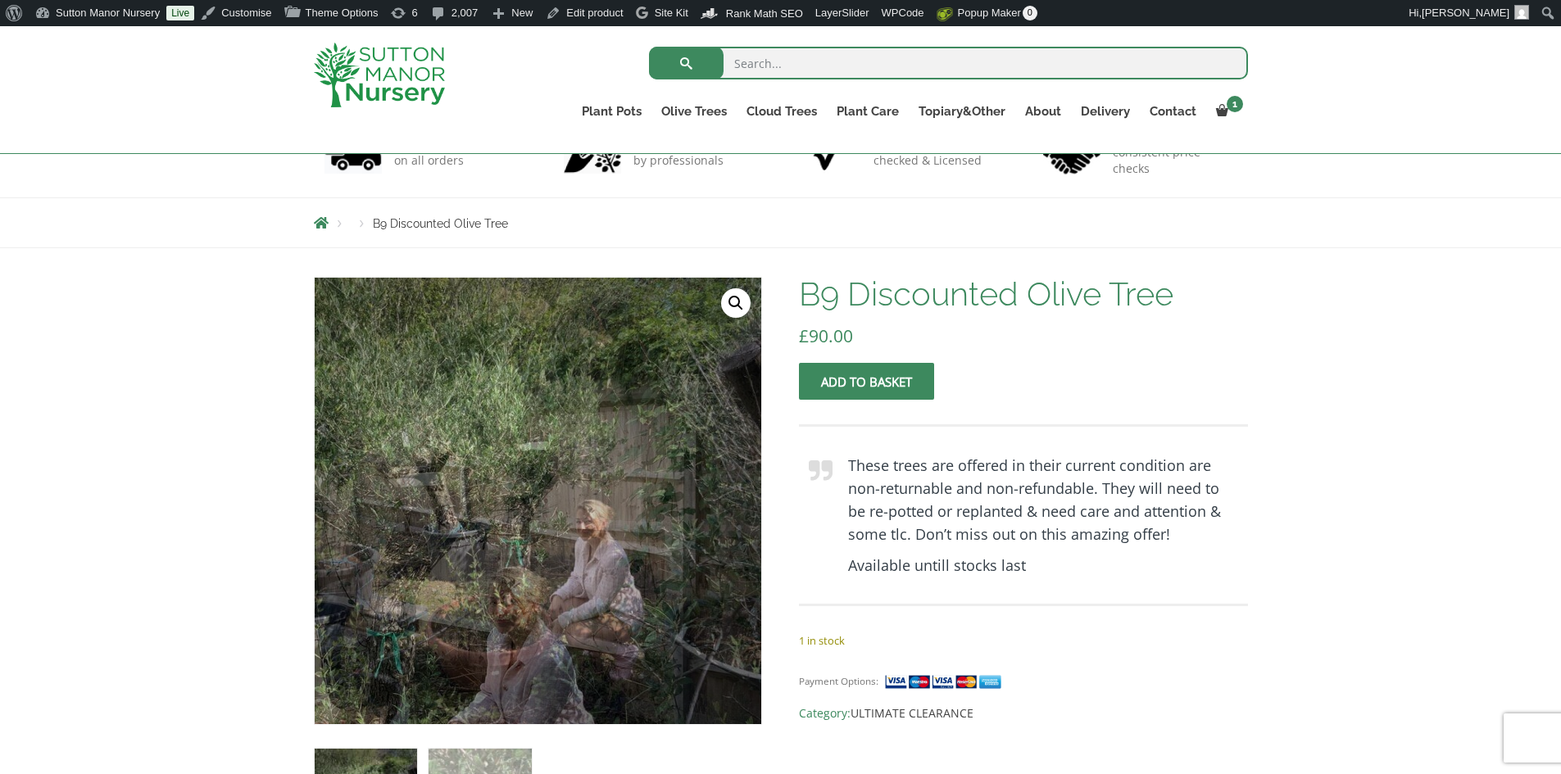
scroll to position [246, 0]
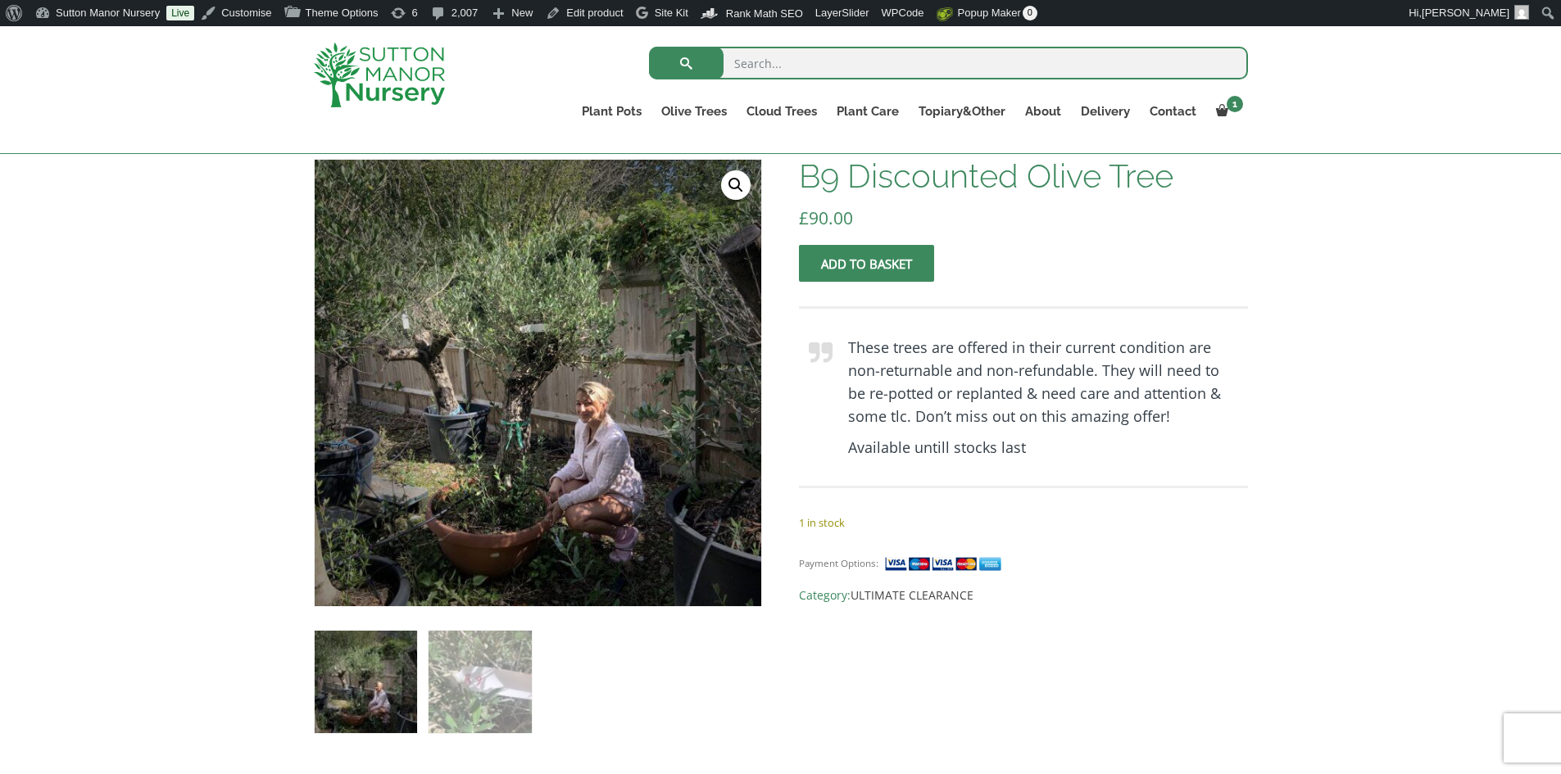
click at [468, 746] on div "🔍 B9 Discounted Olive Tree £ 90.00 These trees are offered in their current con…" at bounding box center [781, 738] width 934 height 1159
click at [466, 698] on img at bounding box center [480, 682] width 102 height 102
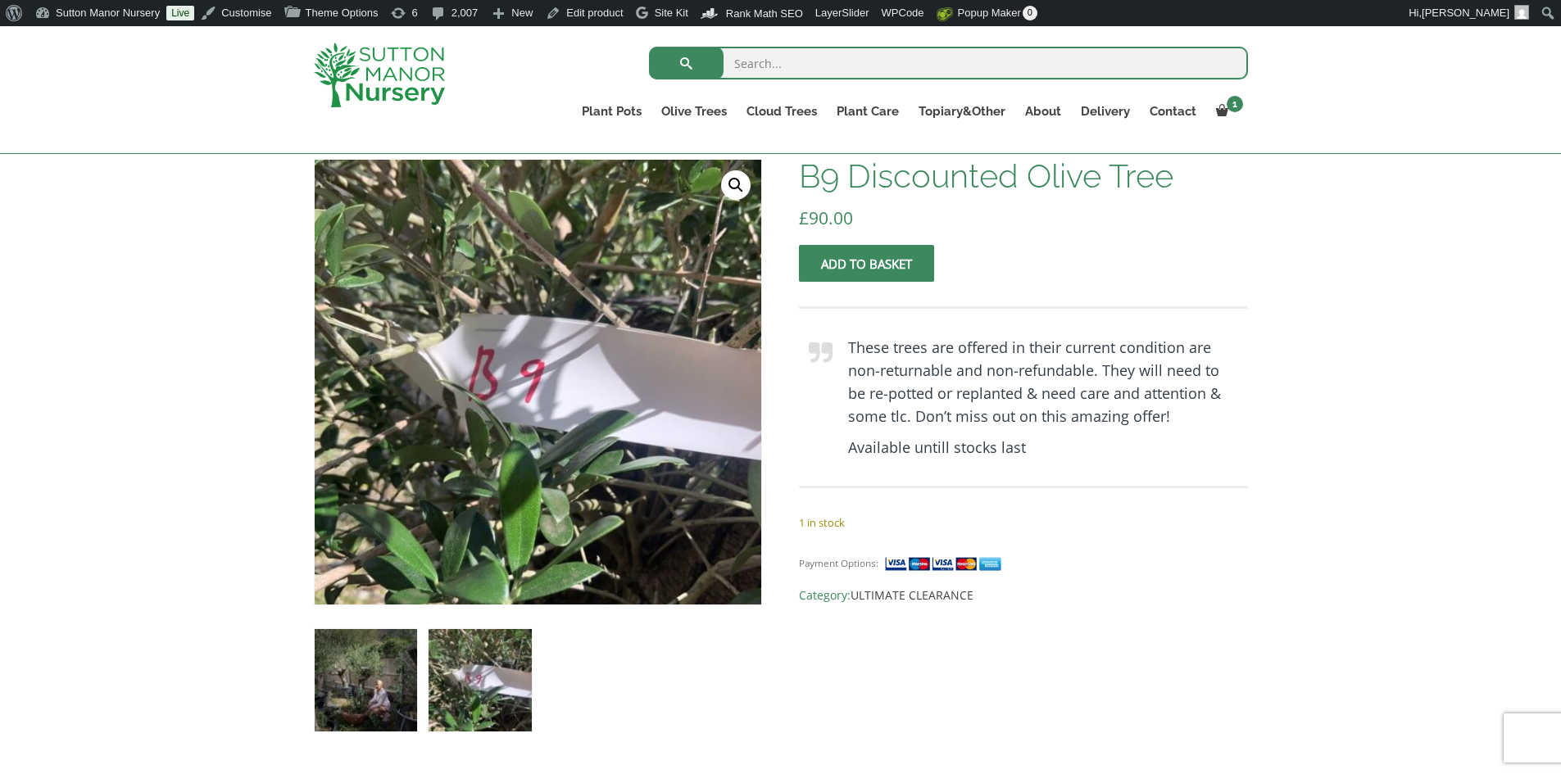
click at [372, 694] on img at bounding box center [366, 680] width 102 height 102
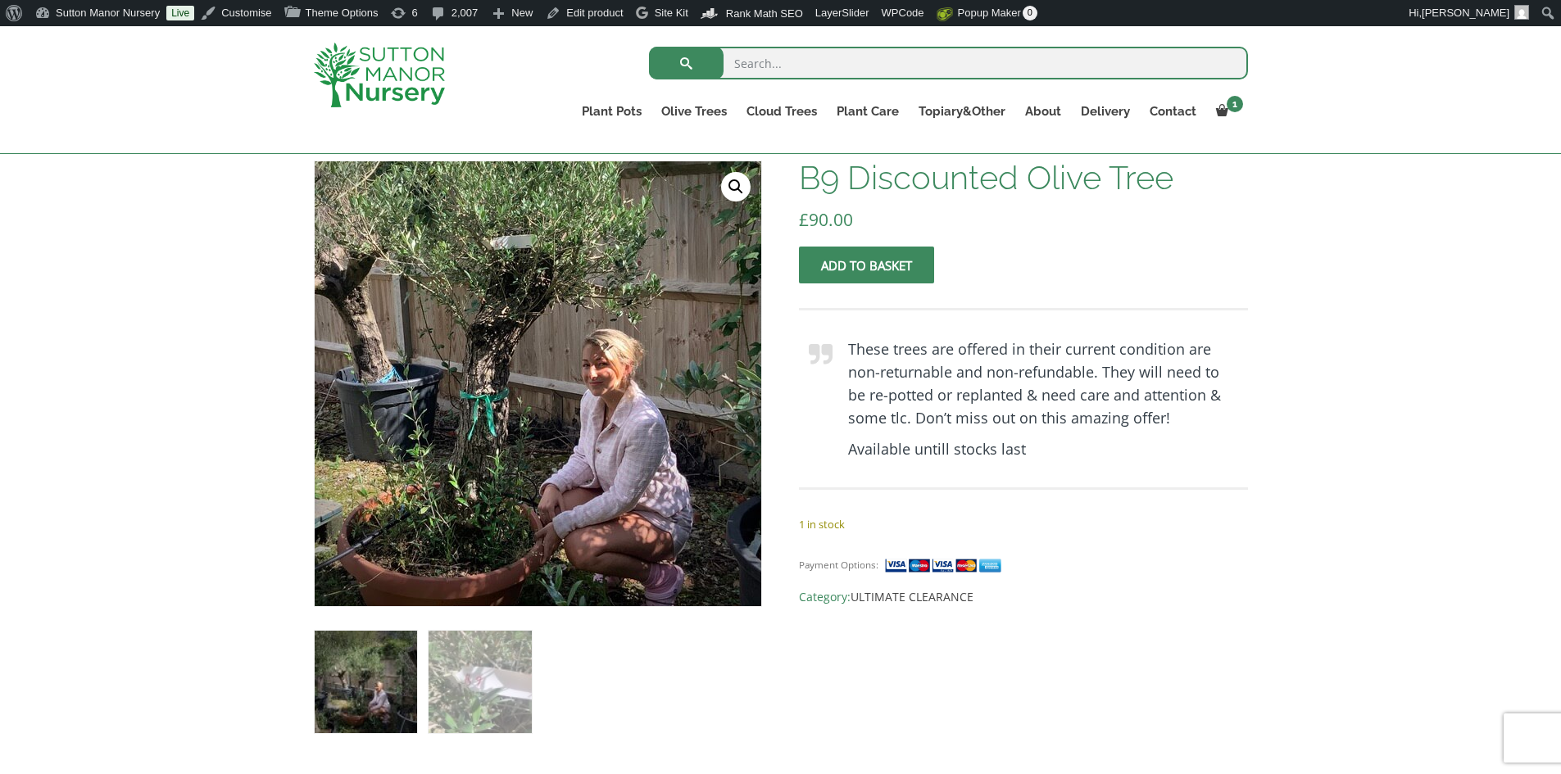
scroll to position [82, 0]
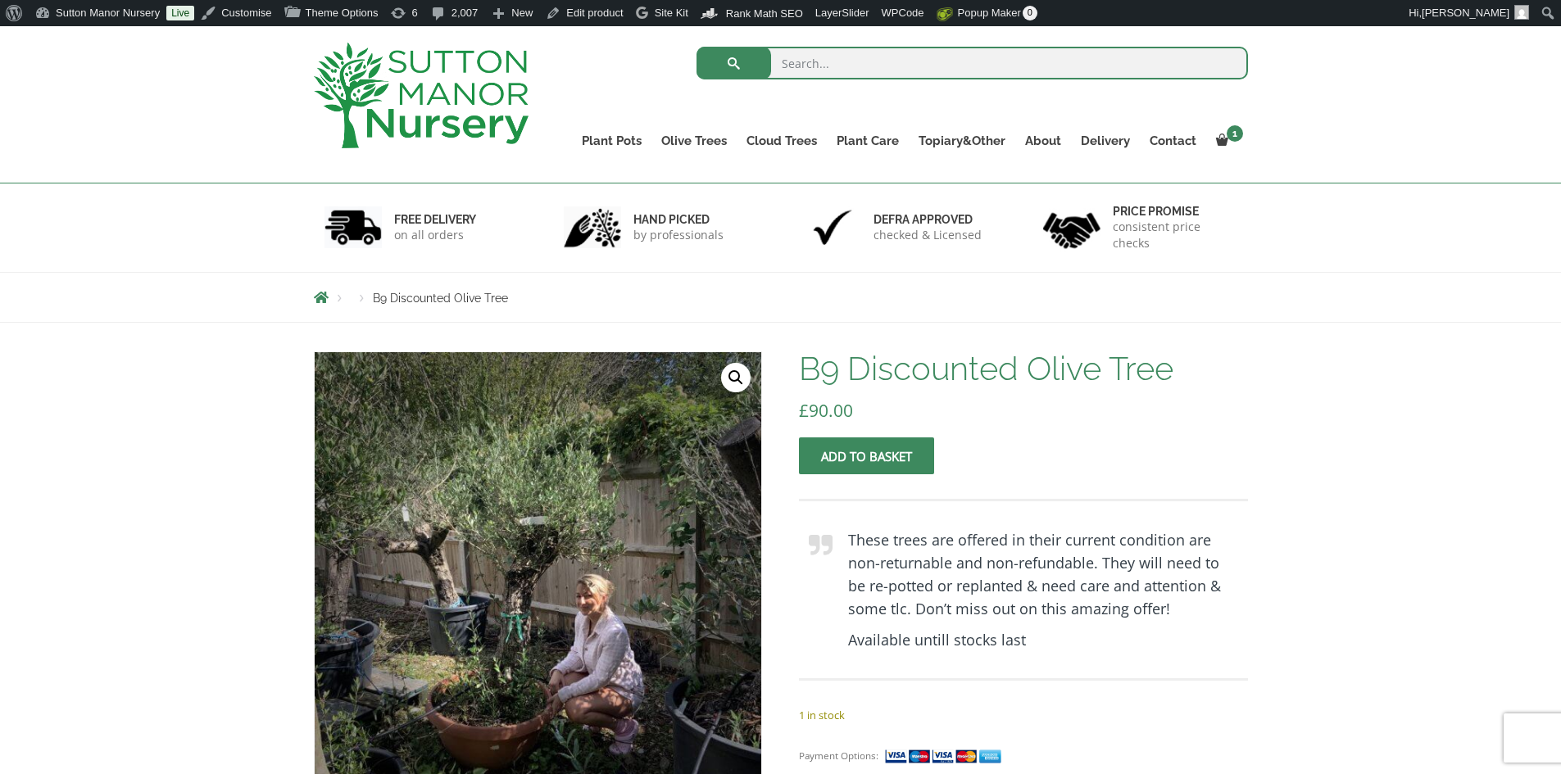
click at [456, 93] on img at bounding box center [421, 96] width 215 height 106
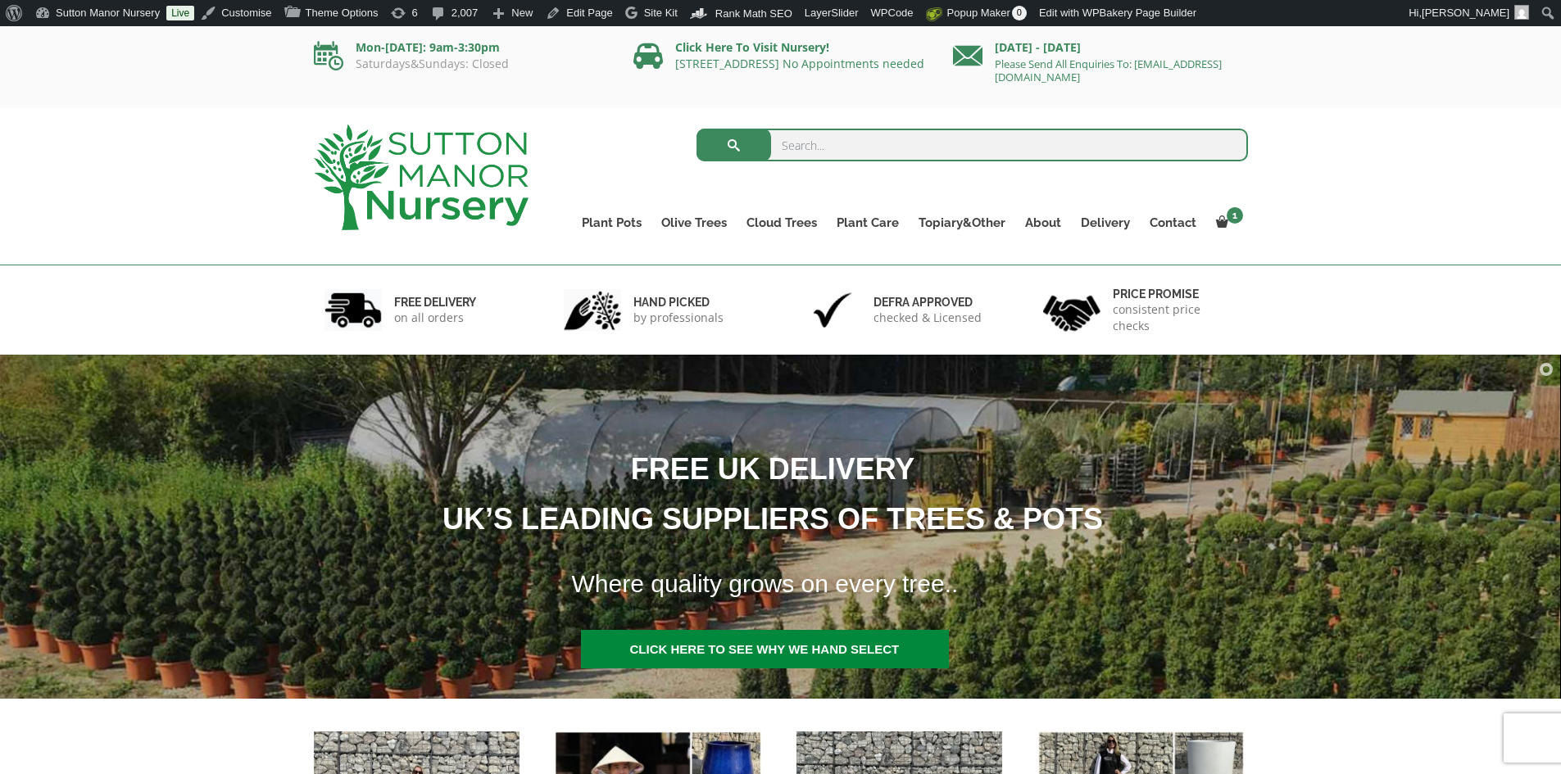
click at [846, 140] on input "search" at bounding box center [971, 145] width 551 height 33
type input "B9"
click at [696, 129] on button "submit" at bounding box center [733, 145] width 75 height 33
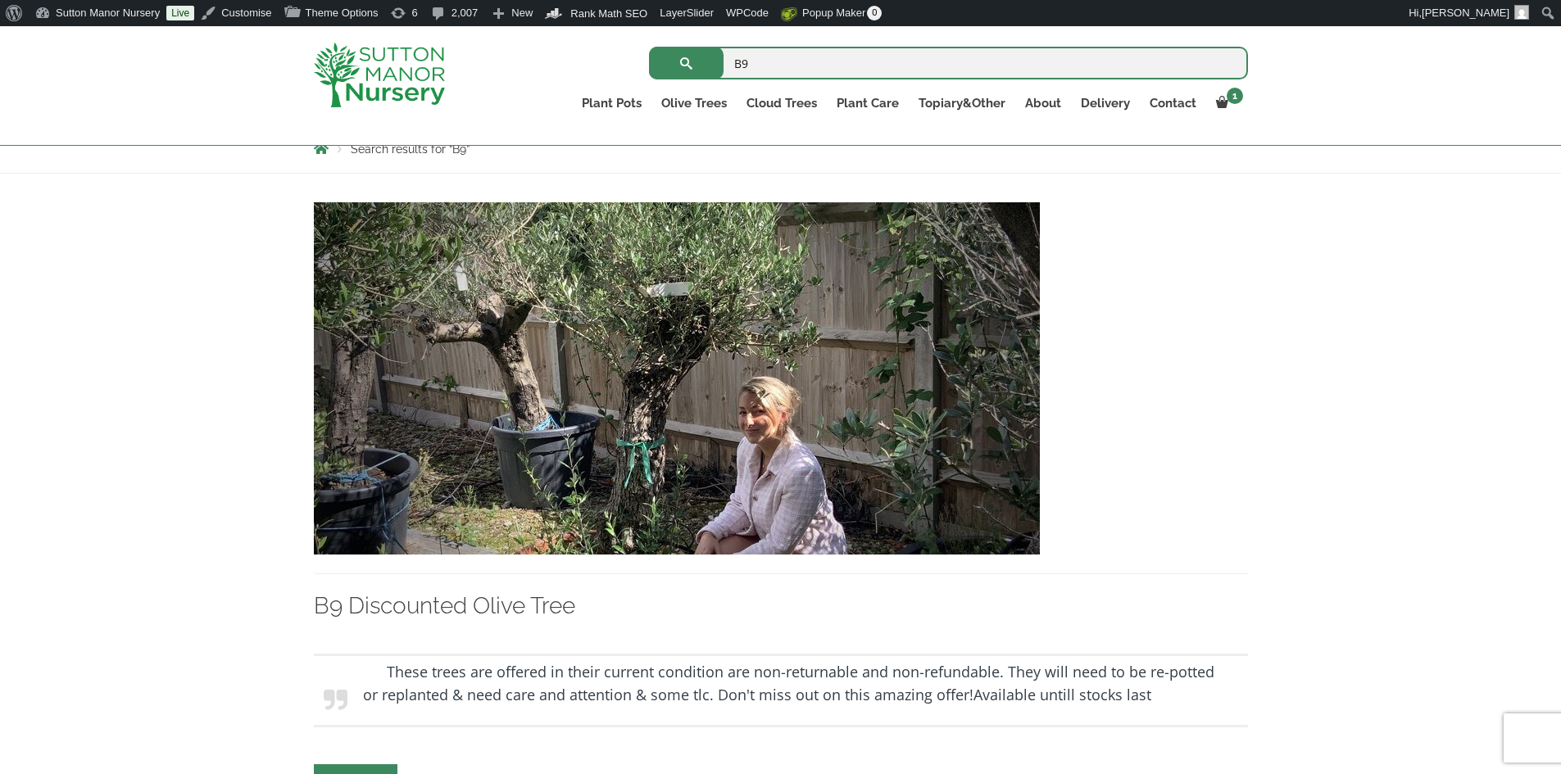
scroll to position [328, 0]
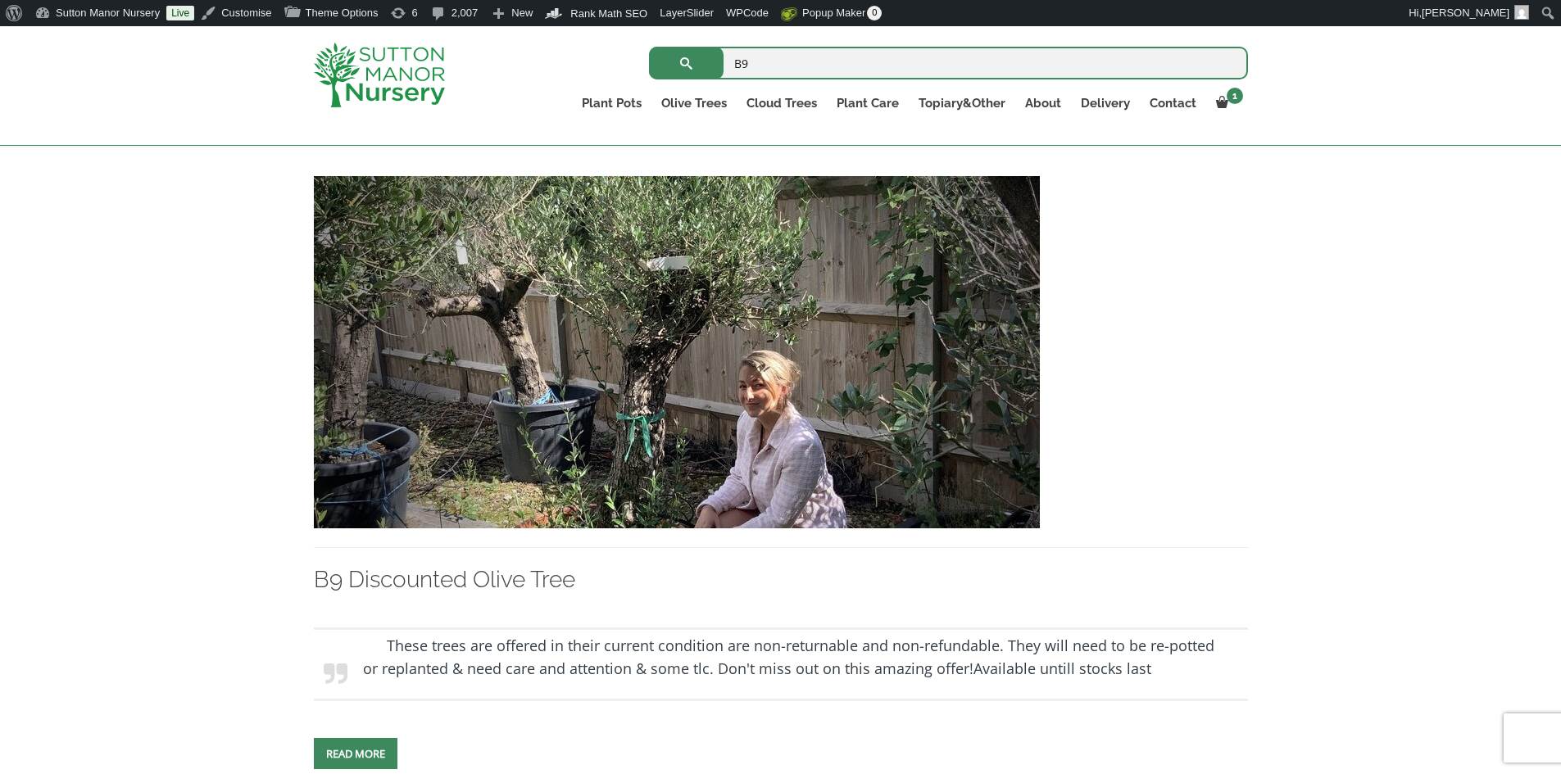
click at [692, 414] on img at bounding box center [677, 352] width 726 height 352
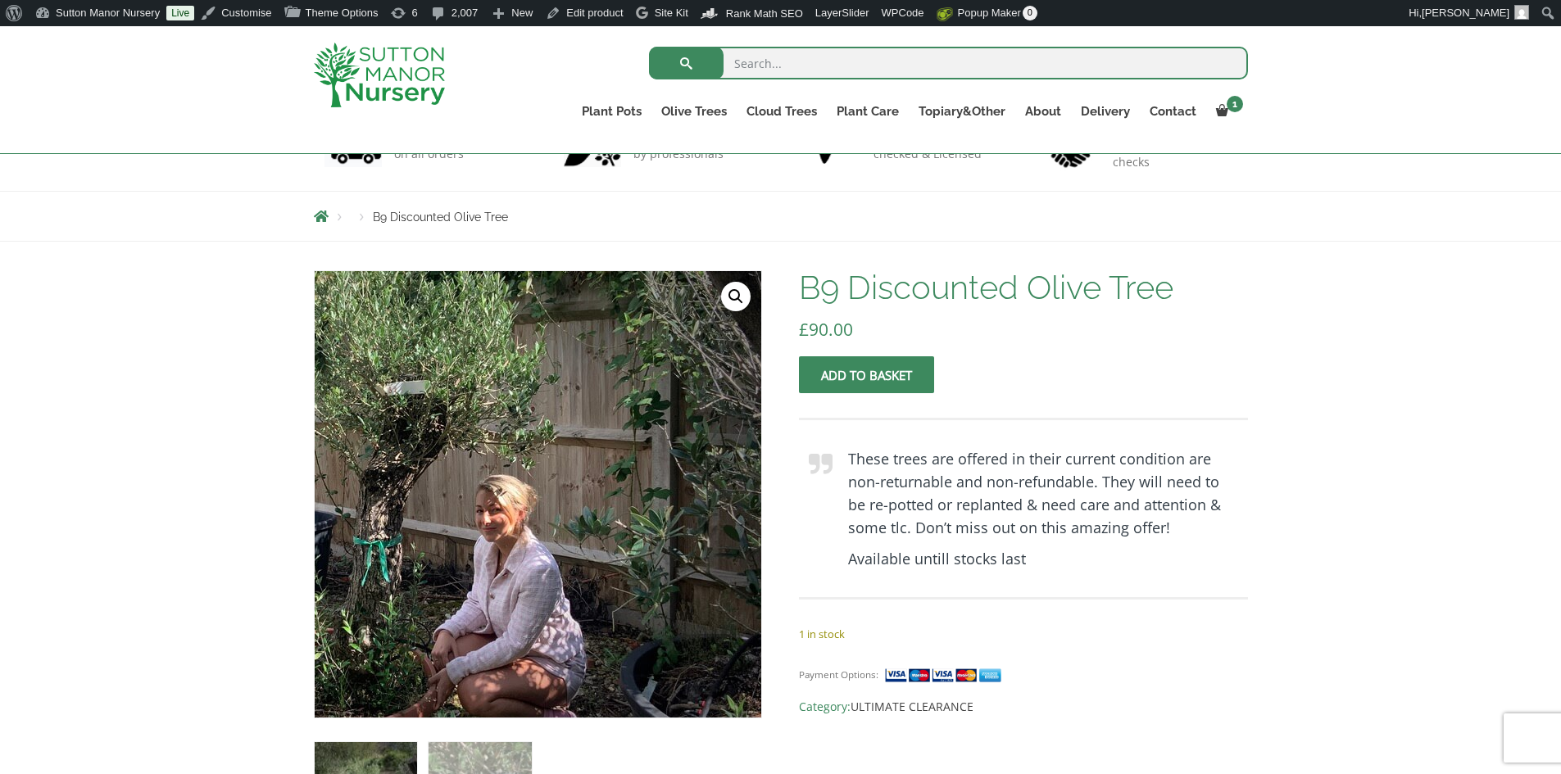
scroll to position [164, 0]
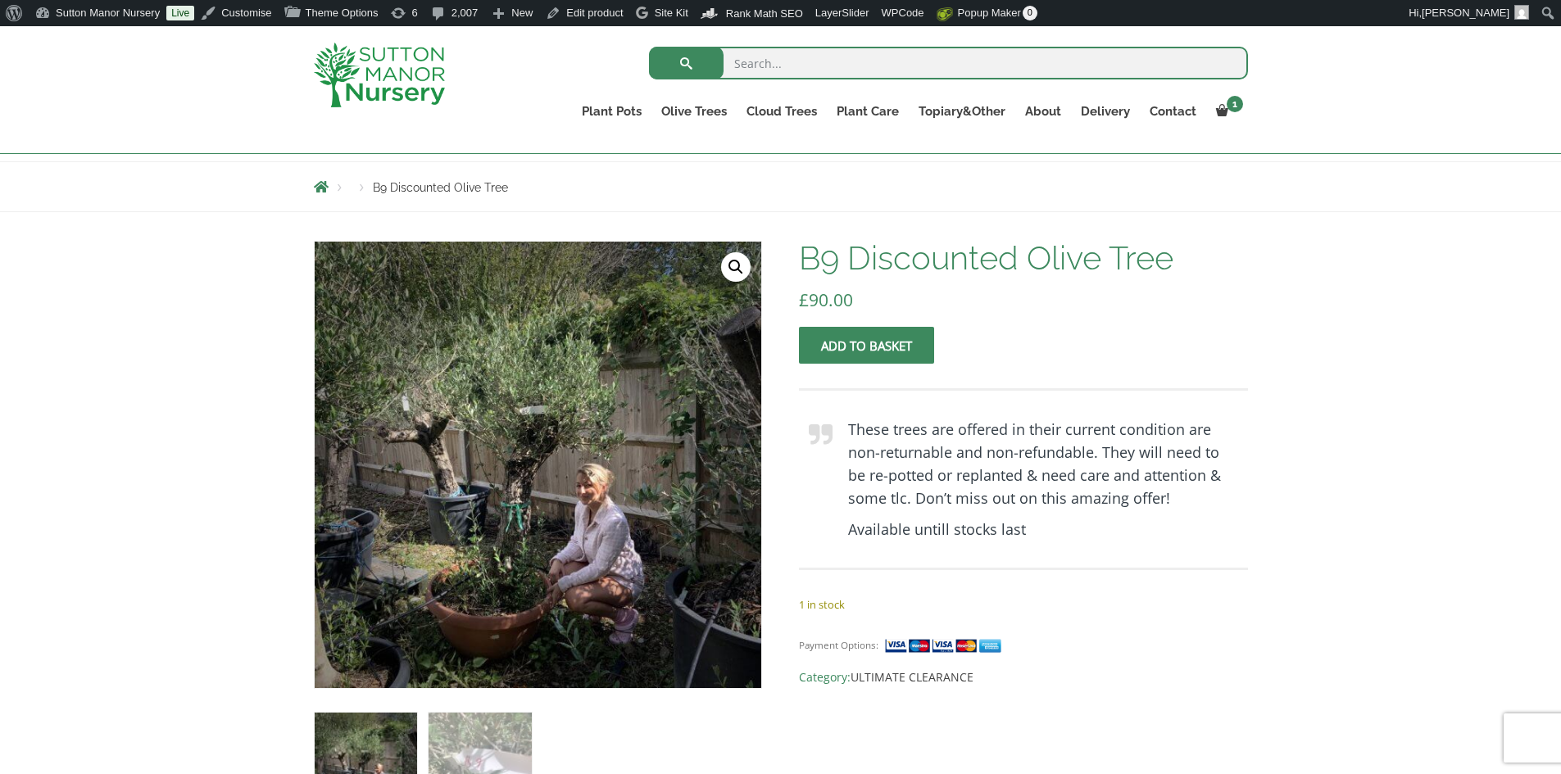
click at [399, 71] on img at bounding box center [379, 75] width 131 height 65
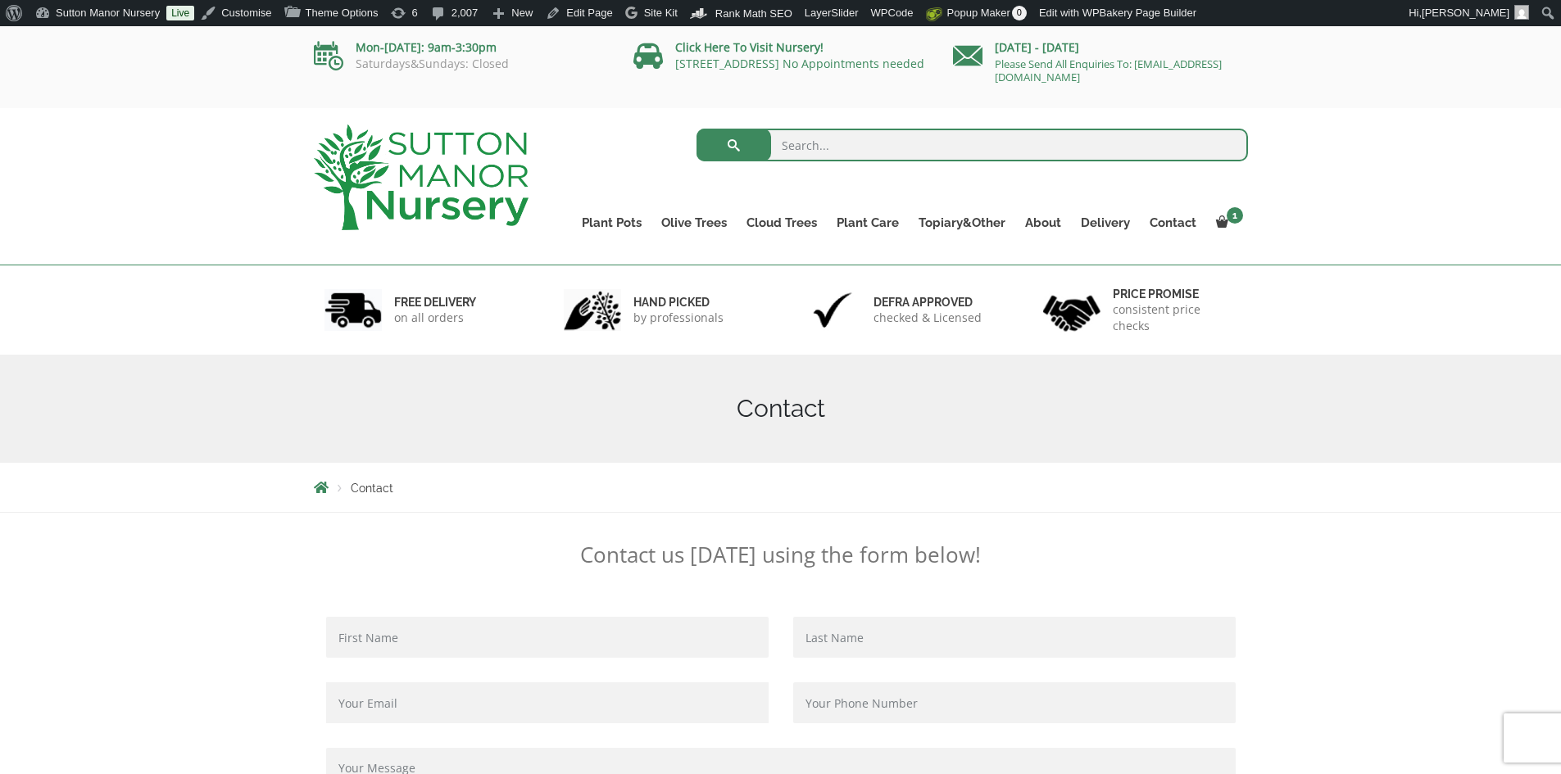
click at [824, 147] on input "search" at bounding box center [971, 145] width 551 height 33
type input "b3"
click at [696, 129] on button "submit" at bounding box center [733, 145] width 75 height 33
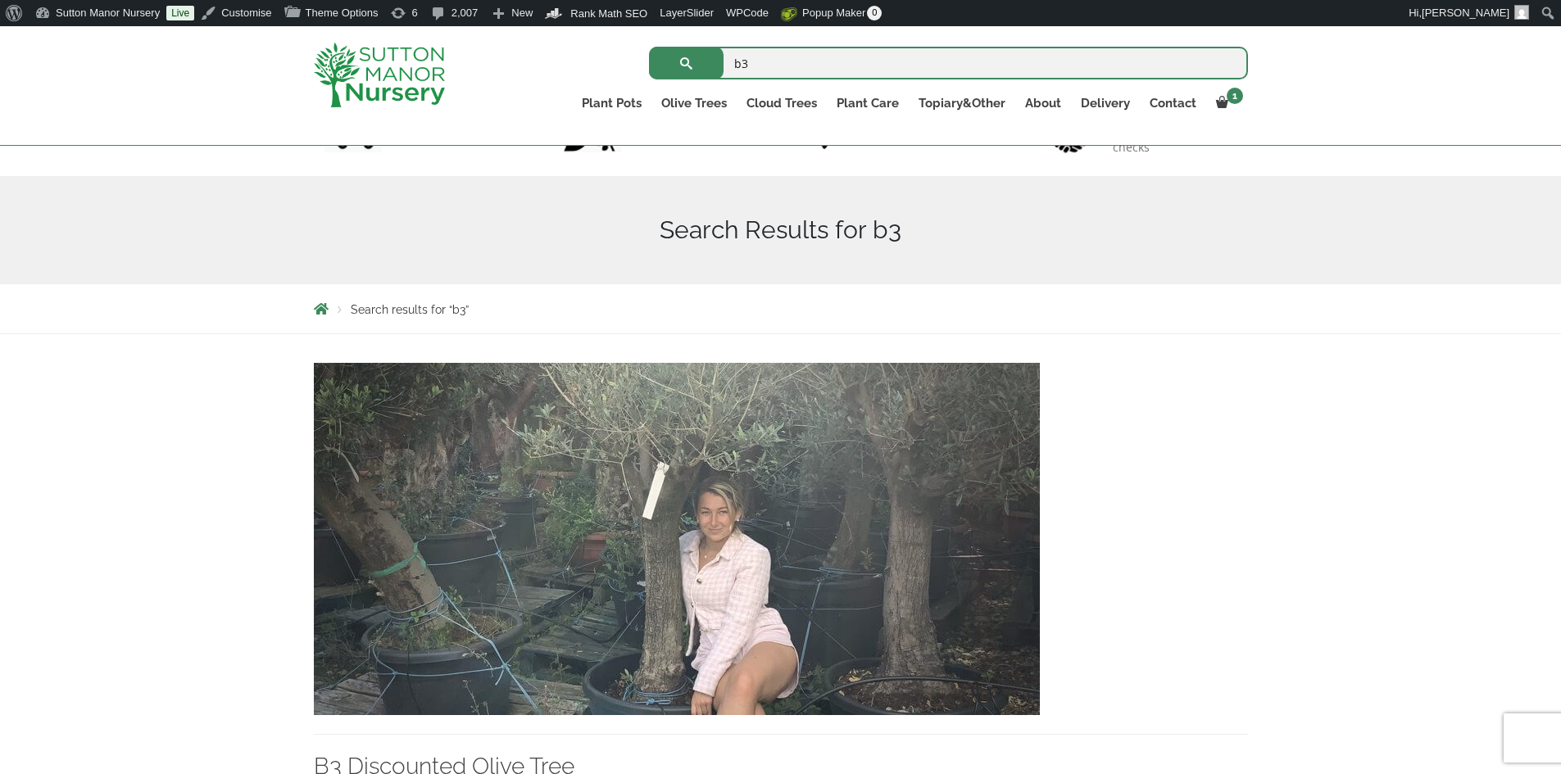
scroll to position [246, 0]
